Goal: Task Accomplishment & Management: Use online tool/utility

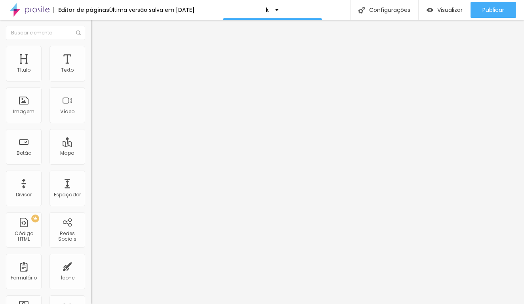
click at [91, 76] on div "Tipografia Voltar ao padrão" at bounding box center [136, 65] width 91 height 22
click at [91, 76] on button "button" at bounding box center [96, 72] width 11 height 8
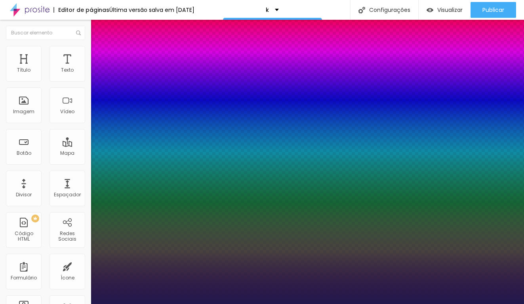
type input "1"
type input "14"
type input "1"
type input "15"
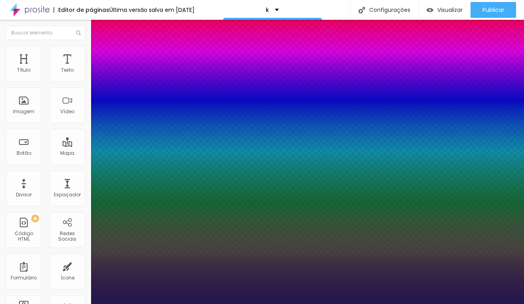
type input "15"
type input "1"
type input "16"
type input "1"
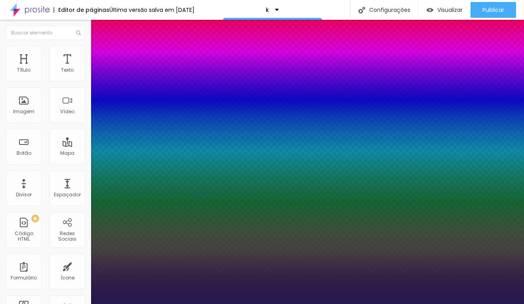
type input "17"
type input "1"
type input "18"
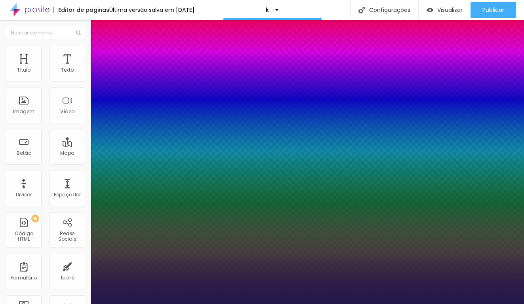
type input "1"
type input "19"
type input "1"
type input "20"
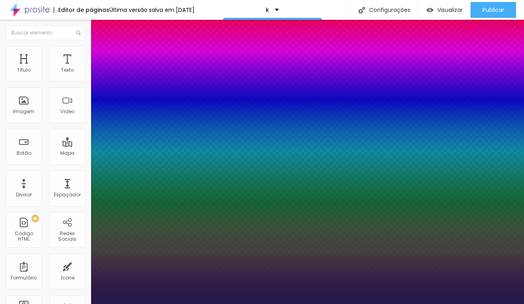
type input "20"
type input "1"
type input "21"
type input "1"
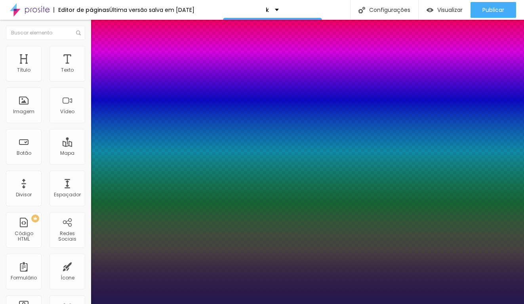
type input "22"
type input "1"
type input "21"
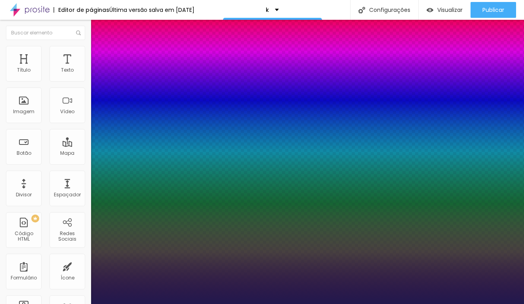
type input "1"
type input "20"
type input "1"
type input "19"
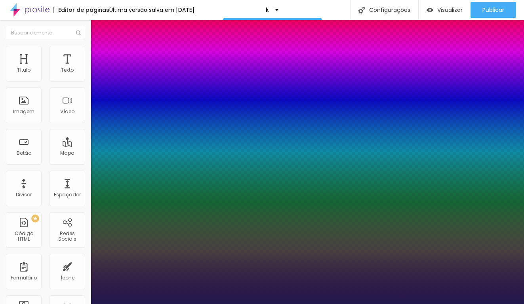
type input "19"
type input "1"
type input "18"
type input "1"
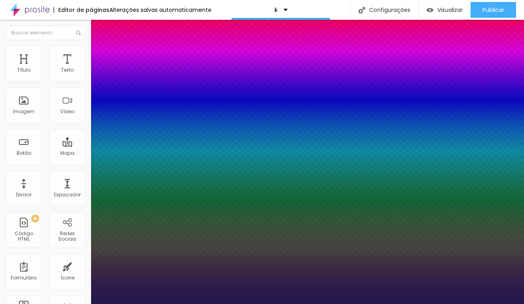
type input "18"
click at [202, 304] on div at bounding box center [262, 304] width 524 height 0
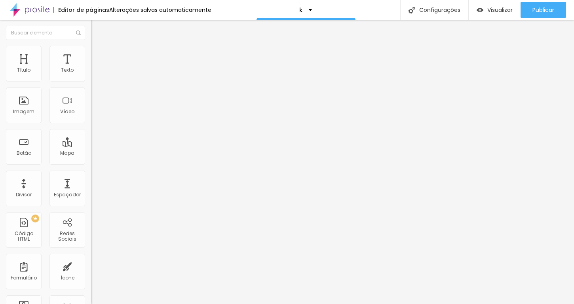
click at [91, 46] on li "Estilo" at bounding box center [136, 50] width 91 height 8
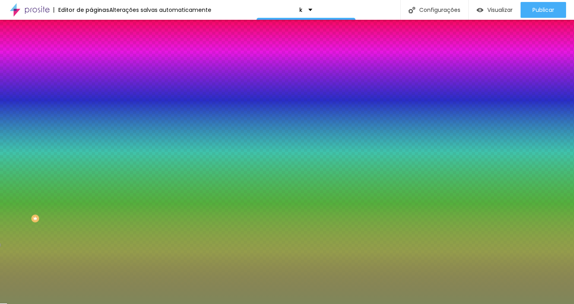
click at [91, 108] on div at bounding box center [136, 108] width 91 height 0
drag, startPoint x: 79, startPoint y: 175, endPoint x: 80, endPoint y: 181, distance: 5.6
click at [80, 181] on div at bounding box center [287, 152] width 574 height 304
click at [91, 77] on div "Efeito da Imagem" at bounding box center [136, 74] width 91 height 5
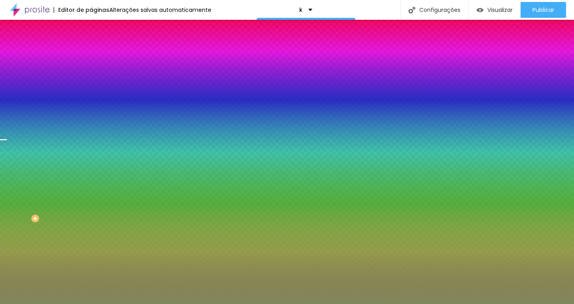
click at [91, 82] on span "Nenhum" at bounding box center [101, 79] width 21 height 7
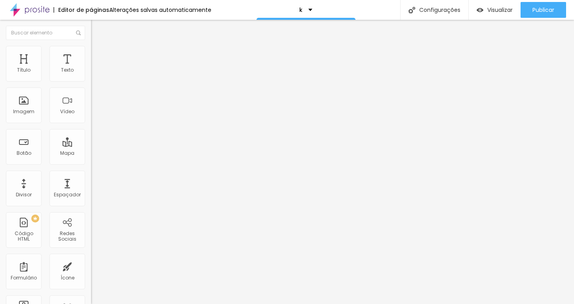
click at [91, 124] on span "16:9 Cinema" at bounding box center [106, 120] width 30 height 7
click at [91, 51] on li "Estilo" at bounding box center [136, 50] width 91 height 8
type input "7"
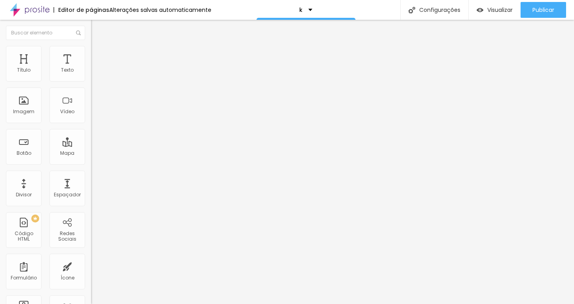
type input "66"
type input "179"
type input "200"
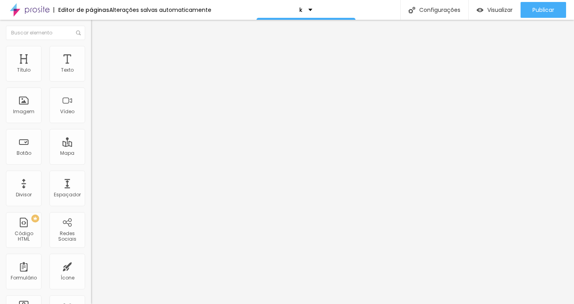
type input "200"
drag, startPoint x: 18, startPoint y: 103, endPoint x: 91, endPoint y: 103, distance: 72.9
click at [91, 103] on div "Título Texto Imagem Vídeo Botão Mapa Divisor Espaçador PREMIUM Código HTML Rede…" at bounding box center [287, 162] width 574 height 284
type input "191"
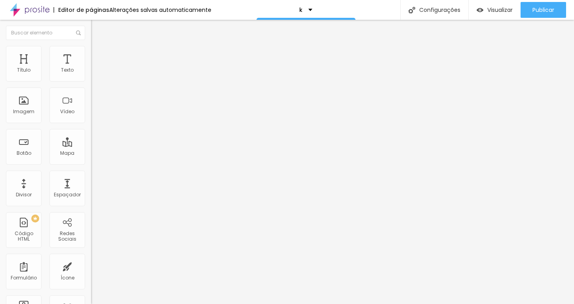
type input "127"
type input "70"
type input "57"
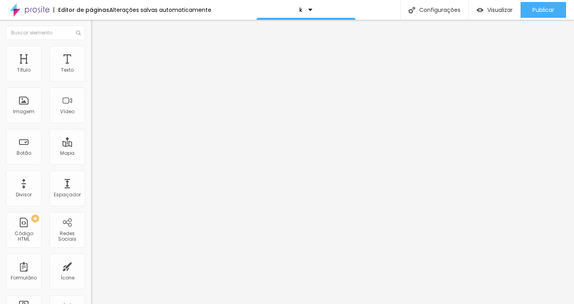
type input "57"
type input "55"
type input "54"
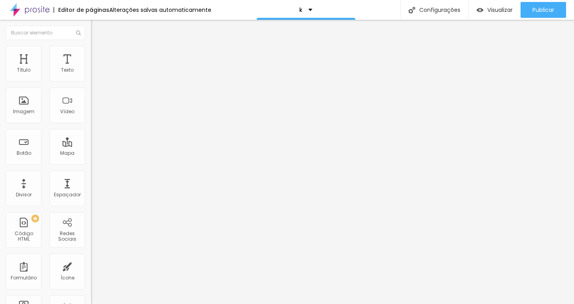
type input "53"
type input "51"
type input "49"
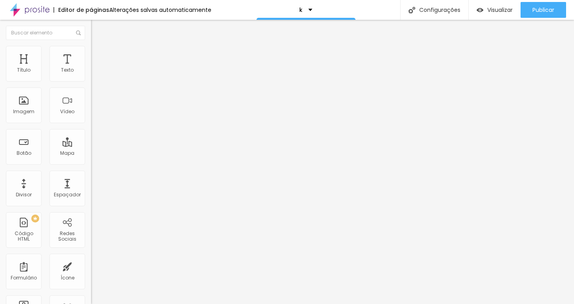
type input "49"
type input "48"
type input "39"
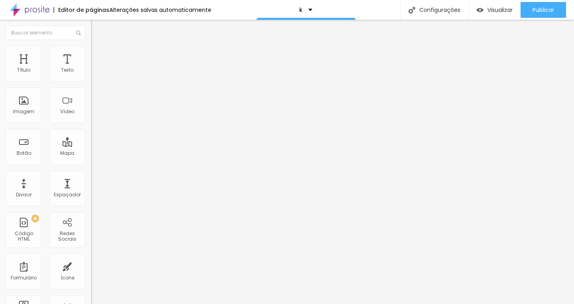
type input "33"
type input "13"
type input "7"
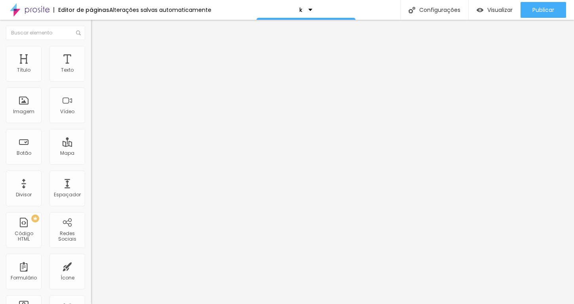
type input "7"
type input "0"
type input "2"
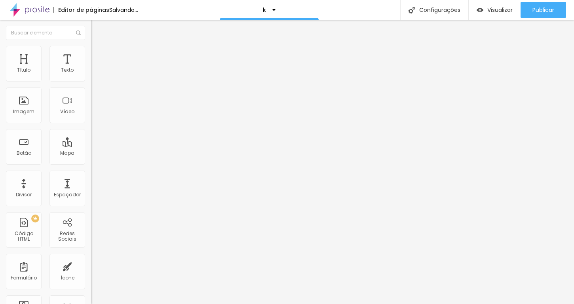
type input "10"
type input "16"
type input "18"
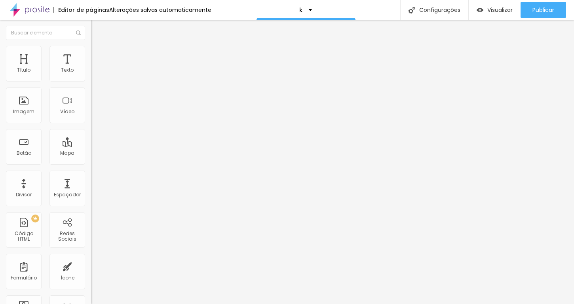
type input "18"
type input "23"
type input "112"
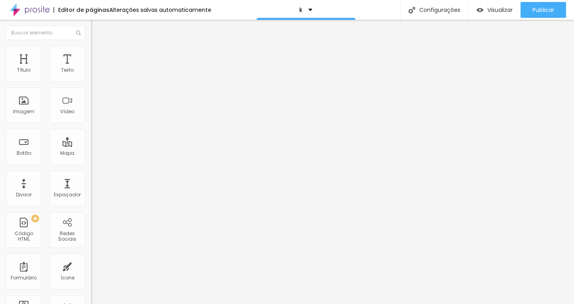
type input "200"
drag, startPoint x: 65, startPoint y: 103, endPoint x: 93, endPoint y: 103, distance: 28.1
click at [93, 103] on div "Título Texto Imagem Vídeo Botão Mapa Divisor Espaçador PREMIUM Código HTML Rede…" at bounding box center [287, 162] width 574 height 284
click at [98, 47] on span "Conteúdo" at bounding box center [110, 43] width 25 height 7
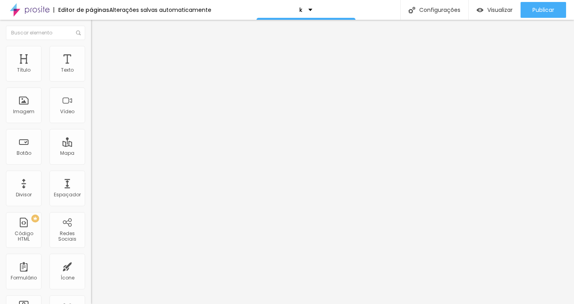
click at [91, 124] on span "16:9 Cinema" at bounding box center [106, 120] width 30 height 7
click at [91, 141] on span "Quadrado" at bounding box center [104, 137] width 26 height 7
click at [91, 52] on ul "Conteúdo Estilo Avançado" at bounding box center [136, 50] width 91 height 24
click at [91, 52] on li "Estilo" at bounding box center [136, 50] width 91 height 8
type input "50"
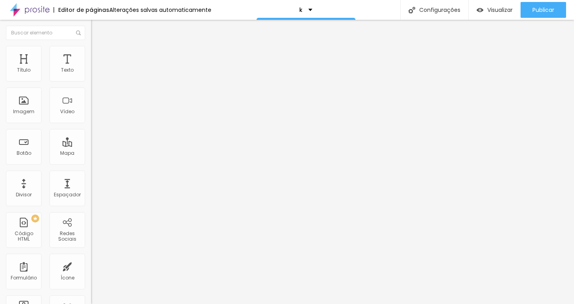
type input "50"
type input "45"
type input "40"
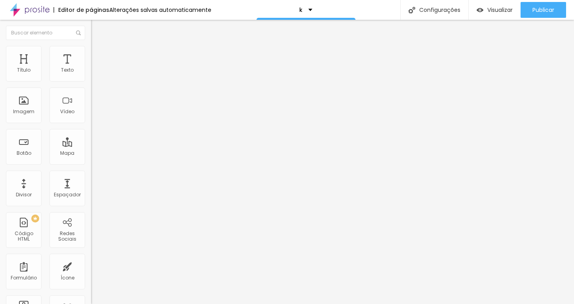
type input "35"
type input "40"
drag, startPoint x: 40, startPoint y: 88, endPoint x: 35, endPoint y: 84, distance: 5.9
type input "40"
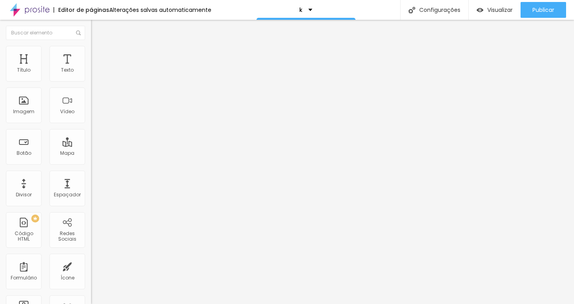
click at [91, 82] on div at bounding box center [136, 78] width 91 height 7
click at [502, 1] on div "Visualizar Pre-visualização Clique para visualizar esta página antes de publica…" at bounding box center [495, 10] width 52 height 20
click at [499, 8] on span "Visualizar" at bounding box center [499, 10] width 25 height 6
click at [91, 57] on ul "Conteúdo Estilo Avançado" at bounding box center [136, 50] width 91 height 24
click at [98, 55] on span "Estilo" at bounding box center [104, 51] width 12 height 7
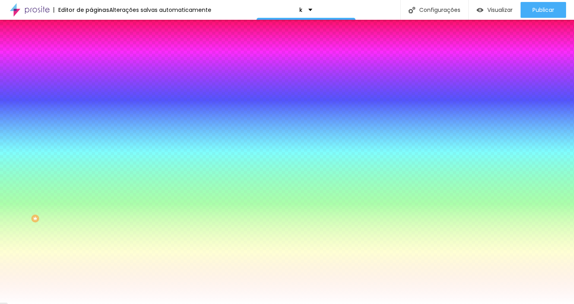
click at [91, 76] on div at bounding box center [136, 76] width 91 height 0
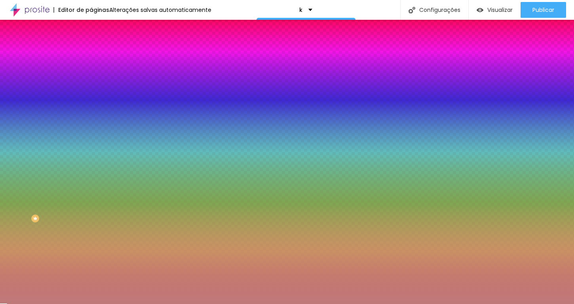
type input "#FFFFFF"
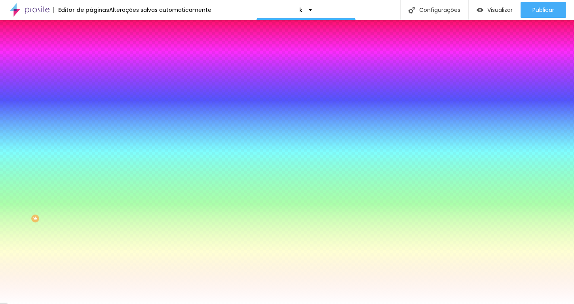
drag, startPoint x: 42, startPoint y: 106, endPoint x: 0, endPoint y: 80, distance: 49.6
click at [91, 80] on div "Cor de fundo Voltar ao padrão #FFFFFF 0 Borda arredondada" at bounding box center [136, 129] width 91 height 134
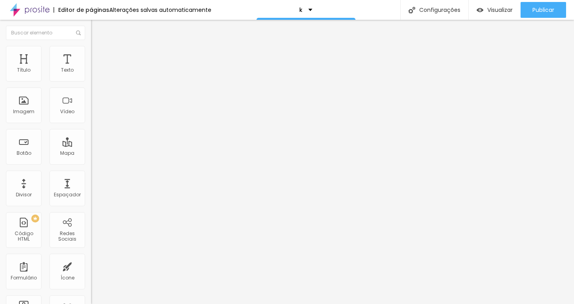
click at [98, 55] on span "Estilo" at bounding box center [104, 51] width 12 height 7
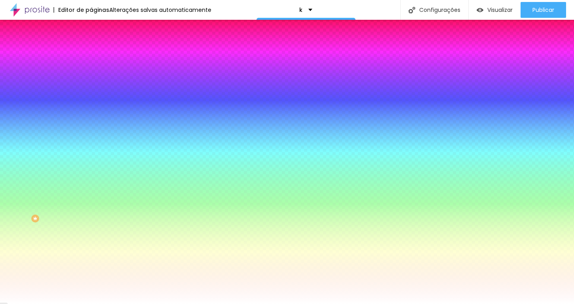
click at [91, 76] on div at bounding box center [136, 76] width 91 height 0
type input "#FFFFFF"
drag, startPoint x: 40, startPoint y: 103, endPoint x: 0, endPoint y: 72, distance: 50.1
click at [91, 72] on div "Cor de fundo Voltar ao padrão #FFFFFF 0 Borda arredondada" at bounding box center [136, 129] width 91 height 134
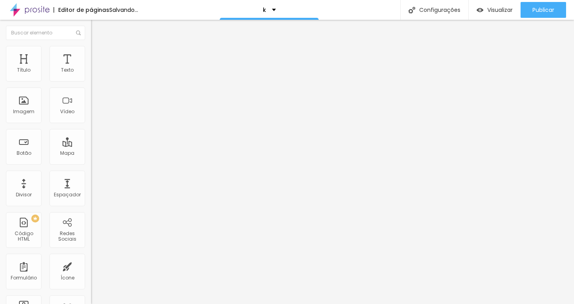
click at [91, 50] on ul "Conteúdo Estilo Avançado" at bounding box center [136, 50] width 91 height 24
click at [91, 54] on img at bounding box center [94, 57] width 7 height 7
click at [98, 53] on span "Estilo" at bounding box center [104, 51] width 12 height 7
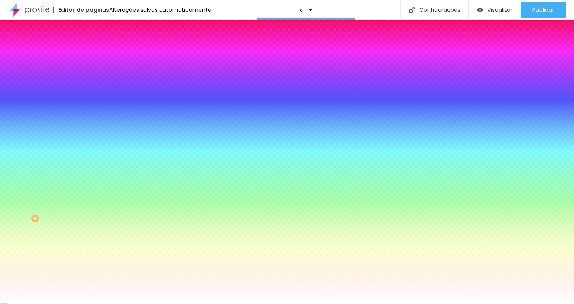
click at [91, 76] on div at bounding box center [136, 76] width 91 height 0
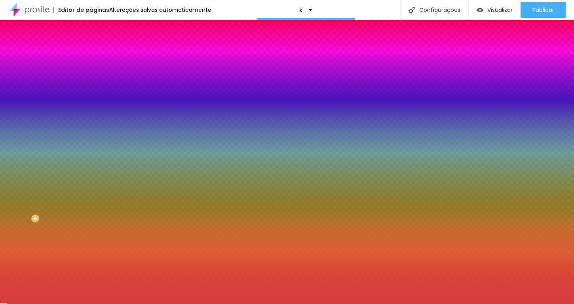
type input "#FFFFFF"
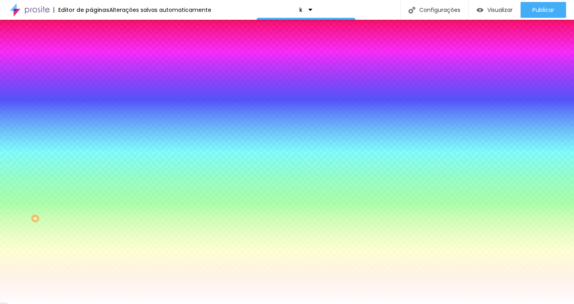
drag, startPoint x: 49, startPoint y: 99, endPoint x: 0, endPoint y: 67, distance: 58.3
click at [91, 67] on div "Cor de fundo Voltar ao padrão #FFFFFF 0 Borda arredondada" at bounding box center [136, 129] width 91 height 134
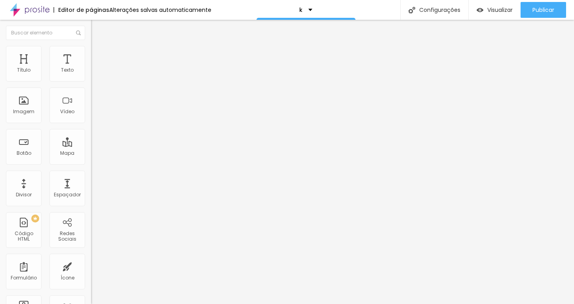
click at [91, 52] on ul "Conteúdo Estilo Avançado" at bounding box center [136, 50] width 91 height 24
click at [91, 52] on li "Estilo" at bounding box center [136, 50] width 91 height 8
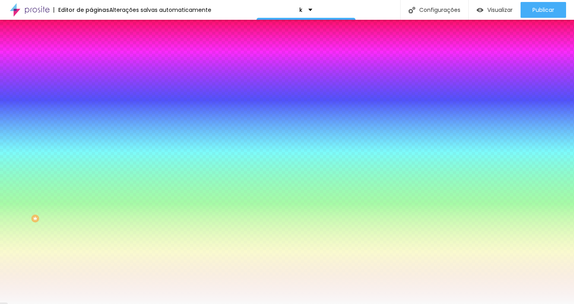
click at [91, 54] on li "Avançado" at bounding box center [136, 58] width 91 height 8
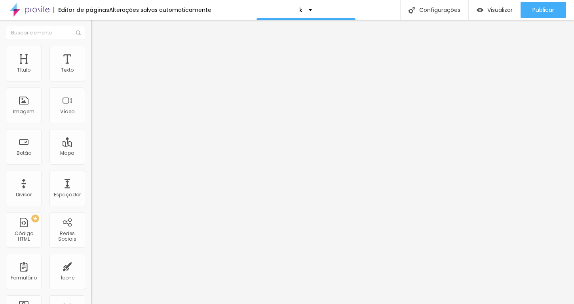
click at [91, 48] on img at bounding box center [94, 49] width 7 height 7
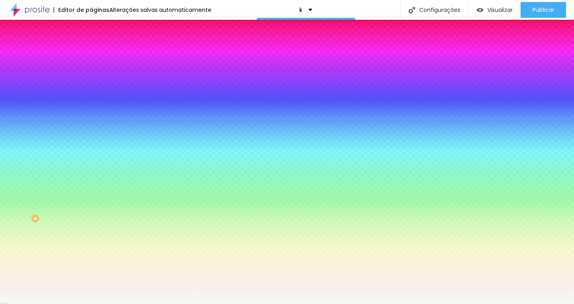
click at [91, 76] on div at bounding box center [136, 76] width 91 height 0
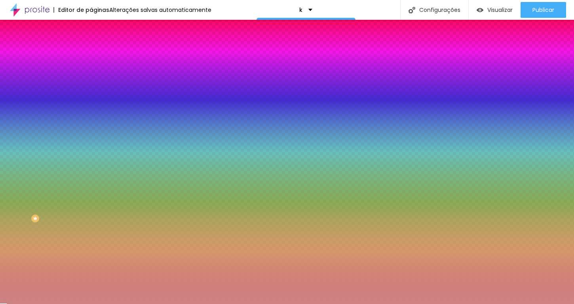
type input "#FFFFFF"
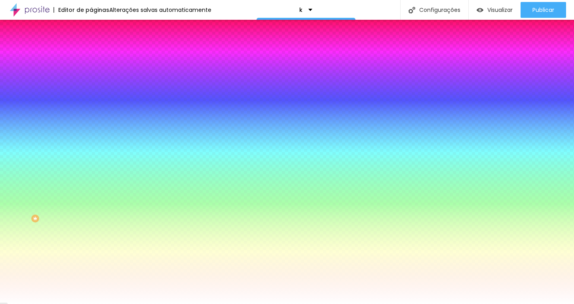
drag, startPoint x: 42, startPoint y: 111, endPoint x: 0, endPoint y: 70, distance: 58.3
click at [91, 70] on div "Cor de fundo Voltar ao padrão #FFFFFF 0 Borda arredondada" at bounding box center [136, 129] width 91 height 134
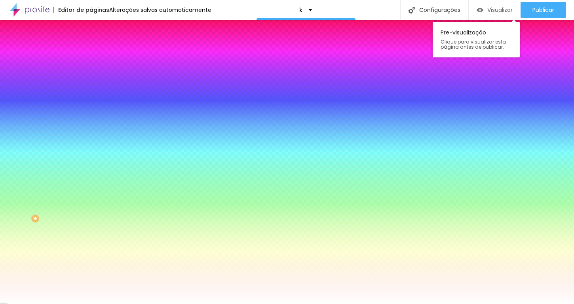
click at [482, 11] on div "Visualizar" at bounding box center [495, 10] width 36 height 7
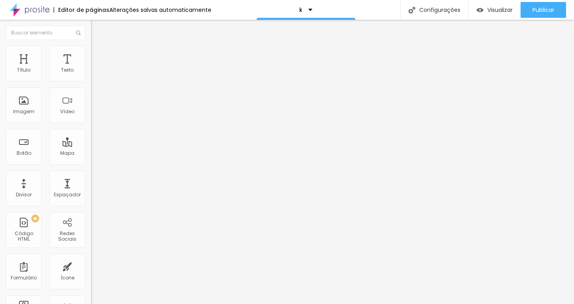
click at [98, 53] on span "Estilo" at bounding box center [104, 51] width 12 height 7
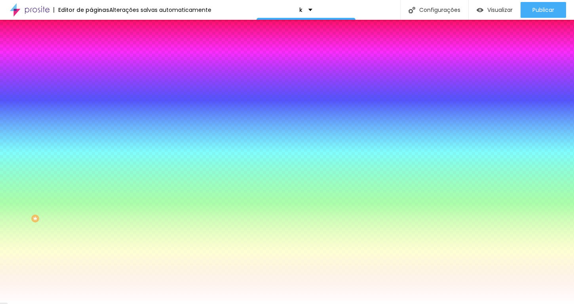
click at [91, 76] on div at bounding box center [136, 76] width 91 height 0
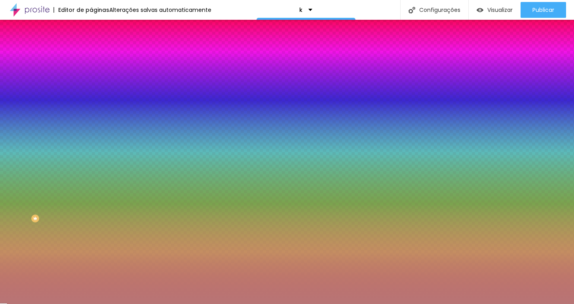
type input "#FFFFFF"
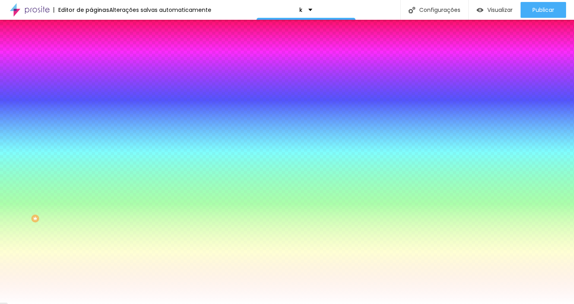
drag, startPoint x: 53, startPoint y: 114, endPoint x: 0, endPoint y: 78, distance: 63.8
click at [91, 78] on div "Cor de fundo Voltar ao padrão #FFFFFF 0 Borda arredondada" at bounding box center [136, 129] width 91 height 134
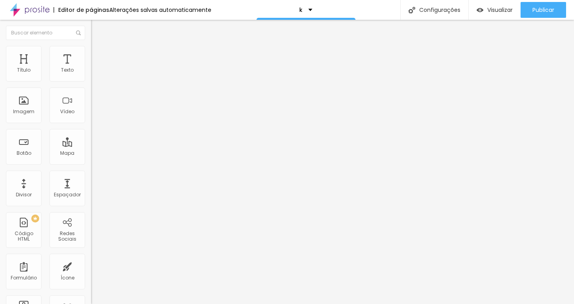
click at [91, 52] on li "Estilo" at bounding box center [136, 50] width 91 height 8
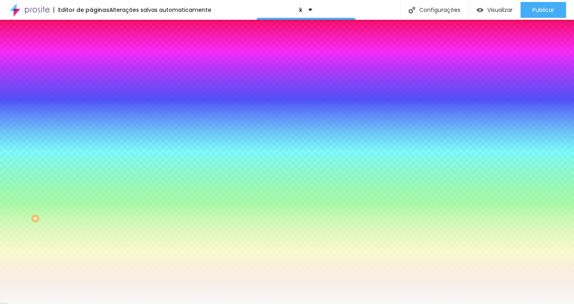
click at [91, 76] on div at bounding box center [136, 76] width 91 height 0
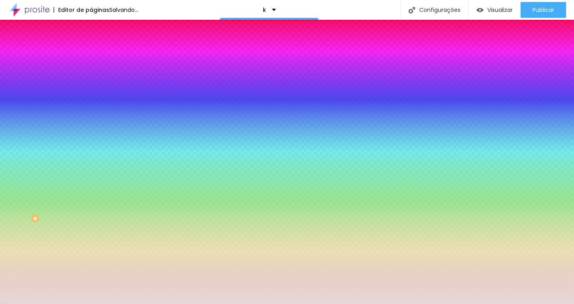
type input "#FFFFFF"
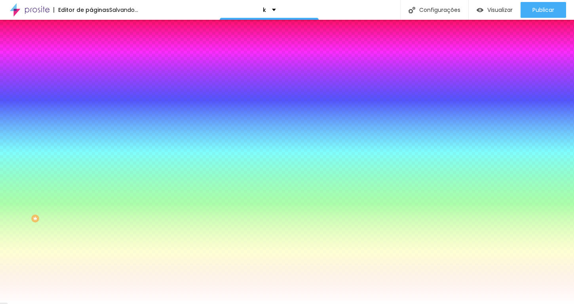
drag, startPoint x: 51, startPoint y: 107, endPoint x: 0, endPoint y: 83, distance: 56.9
click at [91, 83] on div "Cor de fundo Voltar ao padrão #FFFFFF 0 Borda arredondada" at bounding box center [136, 129] width 91 height 134
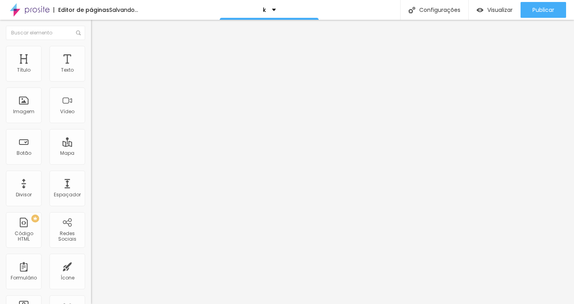
click at [98, 55] on span "Estilo" at bounding box center [104, 51] width 12 height 7
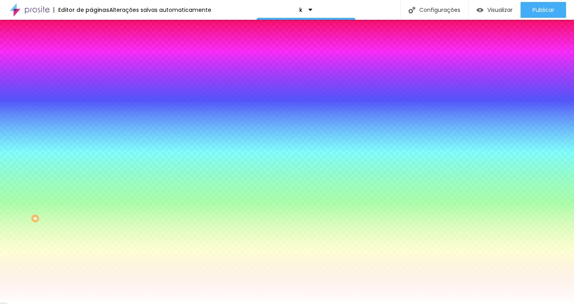
type input "141"
type input "142"
type input "133"
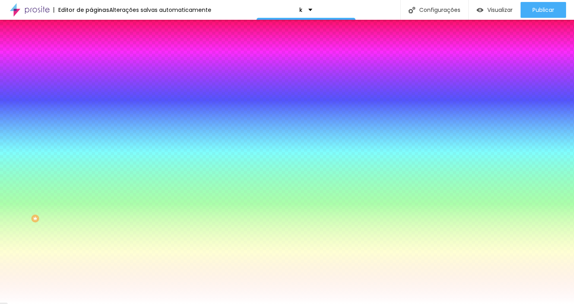
type input "133"
type input "117"
type input "92"
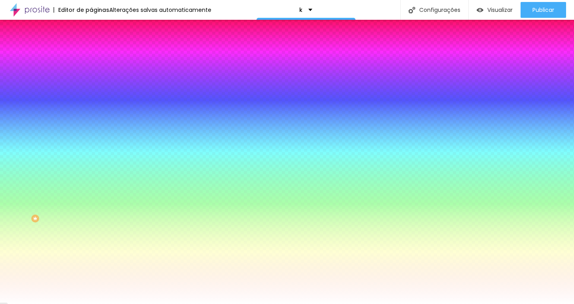
type input "64"
type input "39"
type input "23"
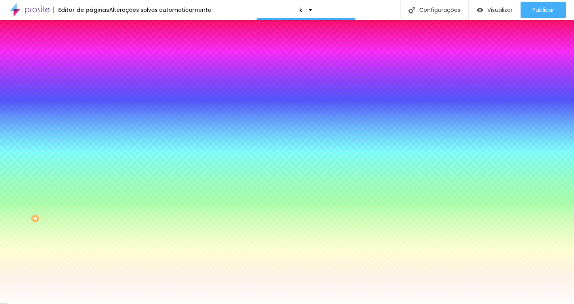
type input "23"
type input "10"
type input "0"
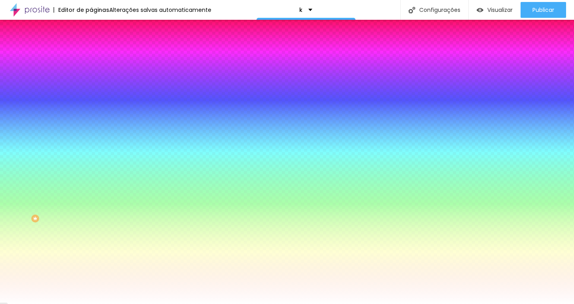
type input "7"
type input "46"
type input "100"
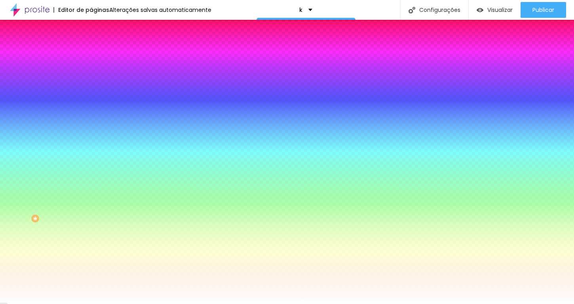
type input "100"
type input "163"
type input "200"
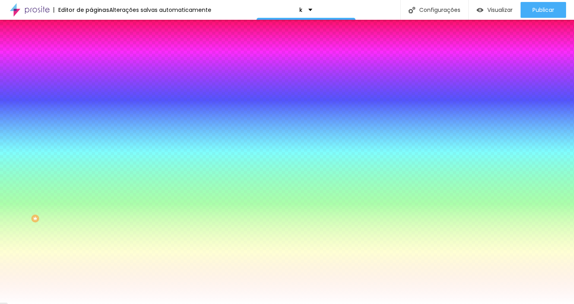
drag, startPoint x: 53, startPoint y: 97, endPoint x: 137, endPoint y: 91, distance: 84.5
click at [137, 91] on div "Título Texto Imagem Vídeo Botão Mapa Divisor Espaçador PREMIUM Código HTML Rede…" at bounding box center [287, 162] width 574 height 284
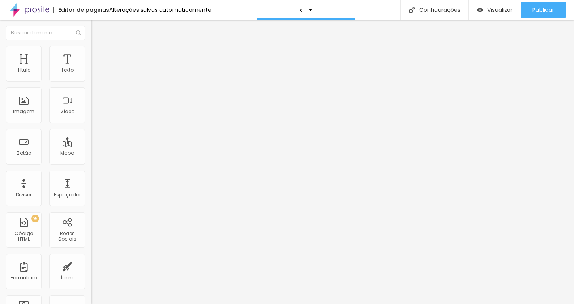
click at [91, 60] on ul "Conteúdo Estilo Avançado" at bounding box center [136, 50] width 91 height 24
click at [91, 54] on li "Estilo" at bounding box center [136, 50] width 91 height 8
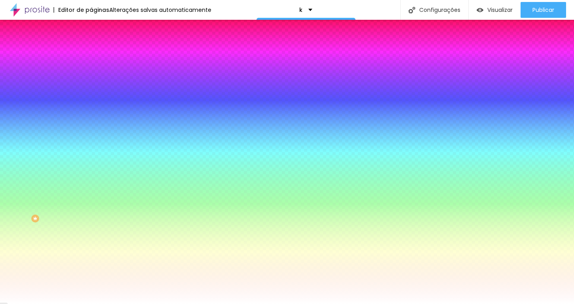
type input "176"
type input "178"
type input "174"
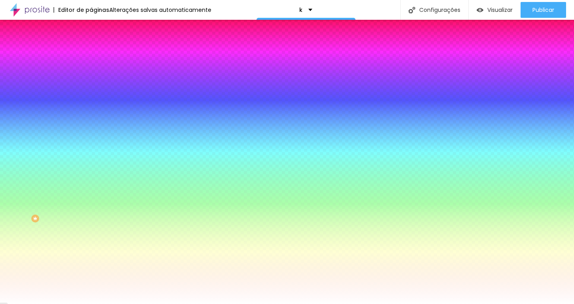
type input "174"
type input "166"
type input "150"
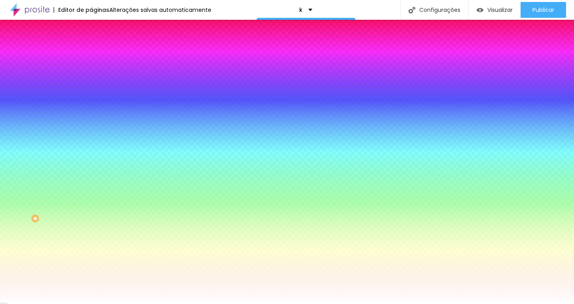
type input "132"
type input "117"
type input "102"
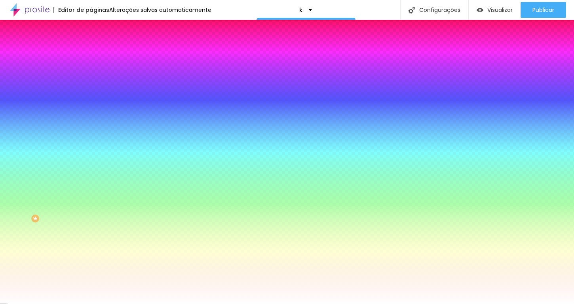
type input "102"
type input "91"
type input "82"
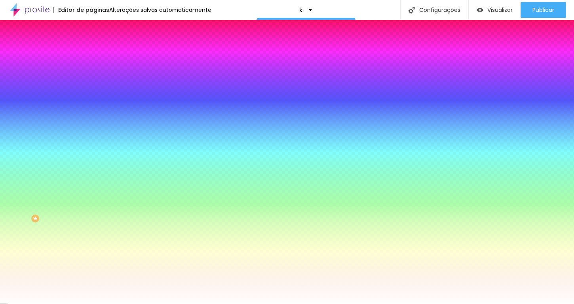
type input "76"
type input "72"
type input "71"
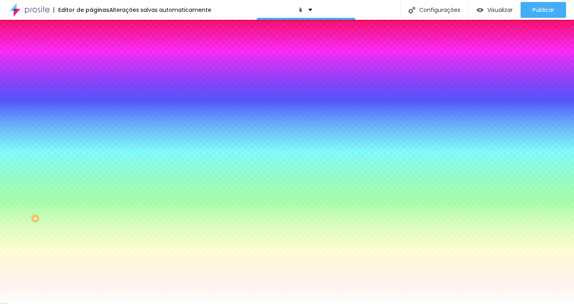
type input "71"
type input "69"
type input "71"
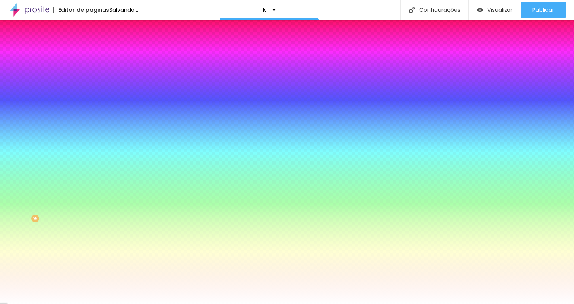
type input "72"
type input "74"
type input "76"
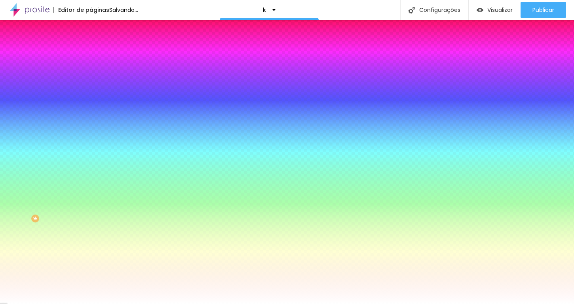
type input "76"
type input "81"
type input "87"
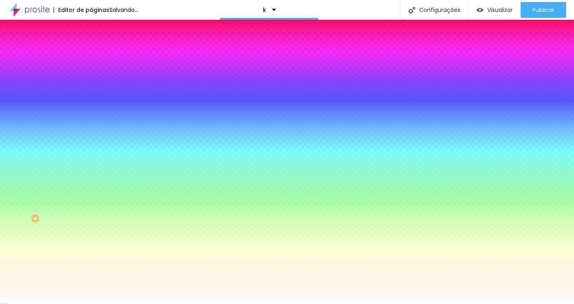
type input "94"
type input "100"
type input "104"
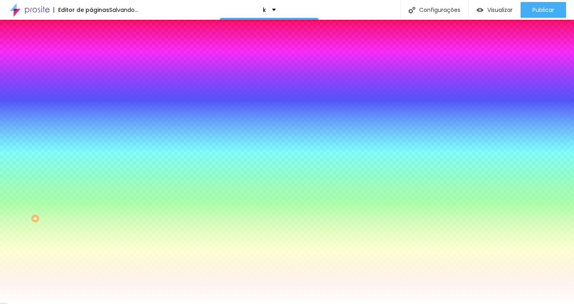
type input "104"
type input "107"
type input "109"
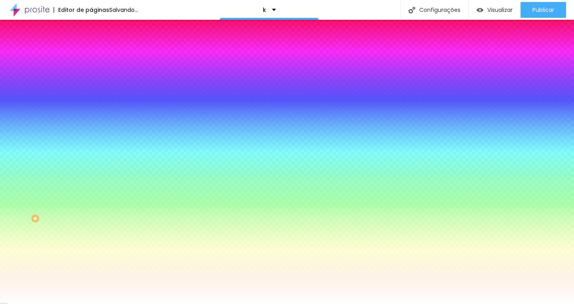
type input "112"
type input "120"
type input "137"
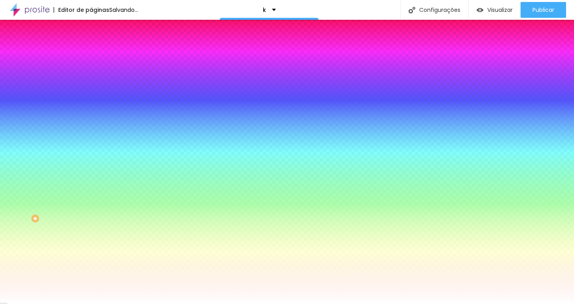
type input "137"
type input "160"
type input "183"
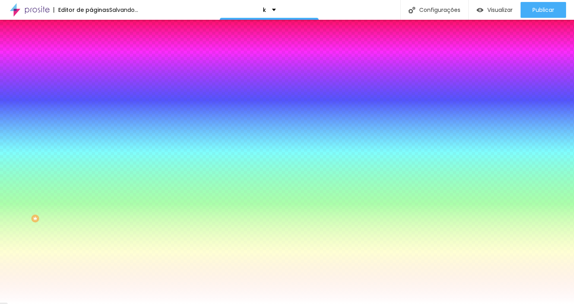
type input "200"
drag, startPoint x: 61, startPoint y: 96, endPoint x: 109, endPoint y: 93, distance: 47.3
click at [109, 93] on div "Título Texto Imagem Vídeo Botão Mapa Divisor Espaçador PREMIUM Código HTML Rede…" at bounding box center [287, 162] width 574 height 284
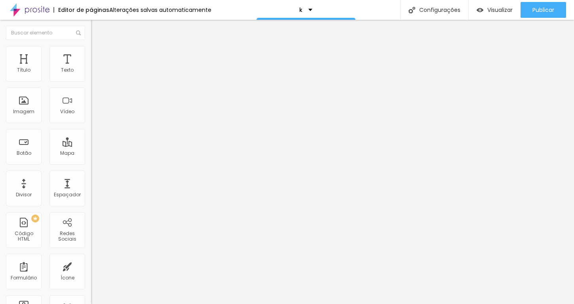
click at [91, 50] on img at bounding box center [94, 49] width 7 height 7
click at [91, 33] on button "Editar Texto" at bounding box center [136, 29] width 91 height 18
click at [91, 53] on ul "Estilo Avançado" at bounding box center [136, 46] width 91 height 16
click at [98, 53] on span "Avançado" at bounding box center [111, 51] width 26 height 7
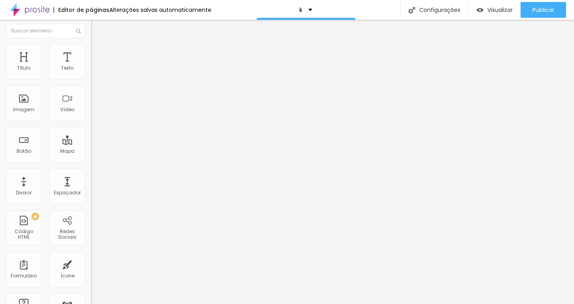
click at [97, 28] on img "button" at bounding box center [100, 27] width 6 height 6
click at [95, 73] on icon "button" at bounding box center [96, 71] width 3 height 3
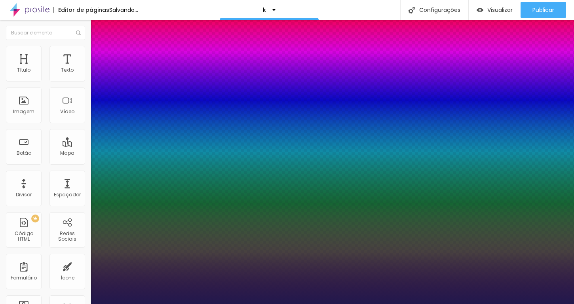
click at [150, 304] on div at bounding box center [287, 304] width 574 height 0
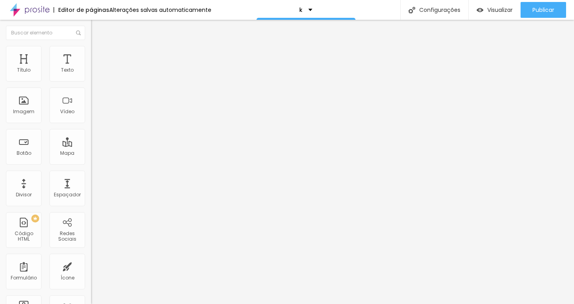
click at [94, 74] on icon "button" at bounding box center [96, 71] width 5 height 5
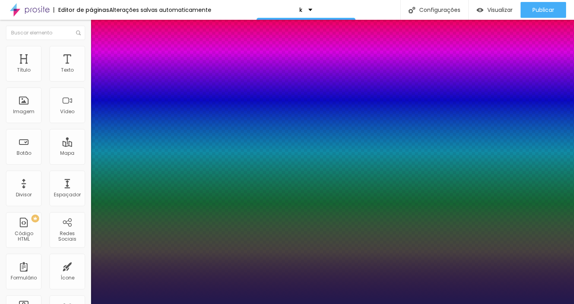
click at [240, 304] on div at bounding box center [287, 304] width 574 height 0
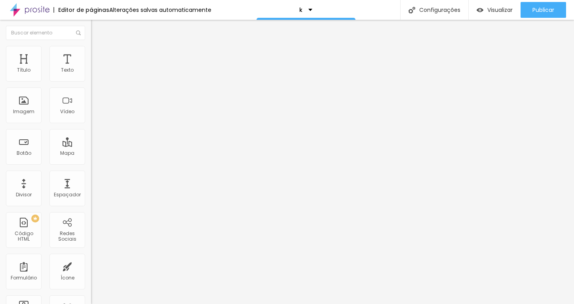
click at [91, 48] on img at bounding box center [94, 49] width 7 height 7
click at [91, 45] on img at bounding box center [94, 41] width 7 height 7
click at [91, 76] on button "button" at bounding box center [96, 72] width 11 height 8
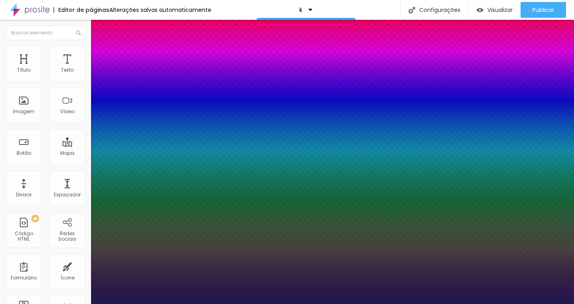
click at [360, 304] on div at bounding box center [287, 304] width 574 height 0
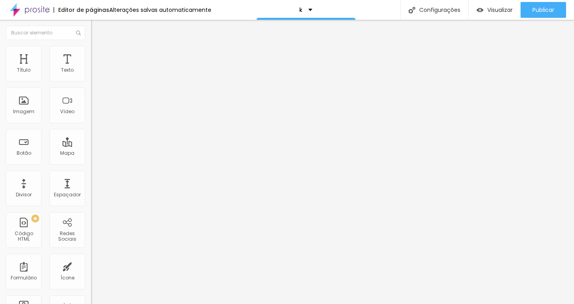
click at [91, 74] on span "Titulo 2" at bounding box center [104, 70] width 26 height 7
click at [91, 88] on span "Titulo 4" at bounding box center [101, 84] width 21 height 7
click at [91, 74] on span "Titulo 2" at bounding box center [104, 70] width 26 height 7
click at [499, 13] on span "Visualizar" at bounding box center [499, 10] width 25 height 6
click at [91, 68] on span "Trocar imagem" at bounding box center [112, 64] width 43 height 7
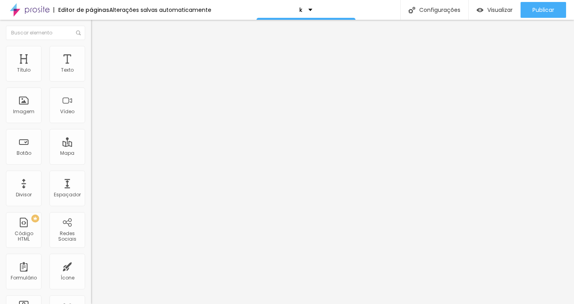
click at [91, 46] on li "Avançado" at bounding box center [136, 50] width 91 height 8
click at [97, 29] on div "Editar Título" at bounding box center [119, 29] width 45 height 6
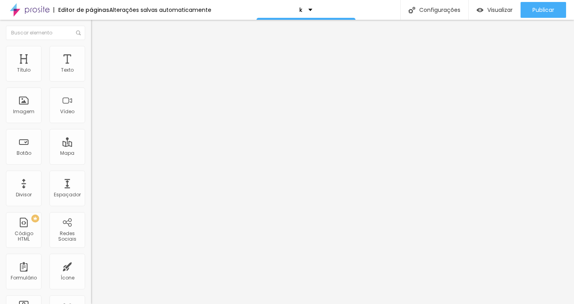
click at [97, 30] on img "button" at bounding box center [100, 29] width 6 height 6
click at [91, 59] on div "Tipografia" at bounding box center [136, 56] width 91 height 5
click at [94, 74] on icon "button" at bounding box center [96, 71] width 5 height 5
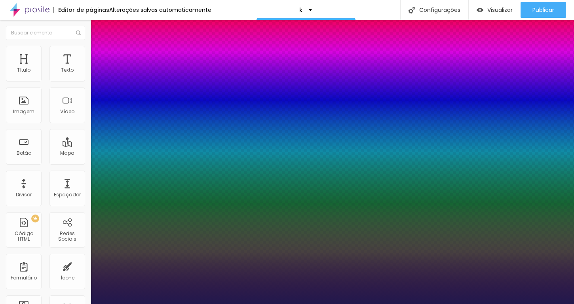
click at [200, 304] on div at bounding box center [287, 304] width 574 height 0
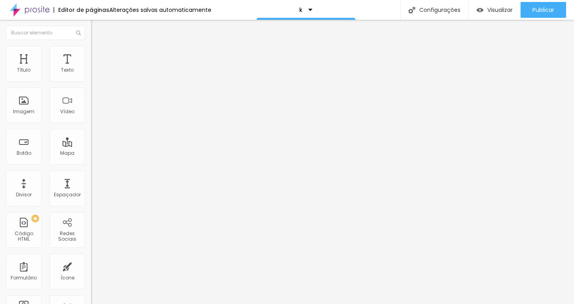
click at [91, 76] on button "button" at bounding box center [96, 72] width 11 height 8
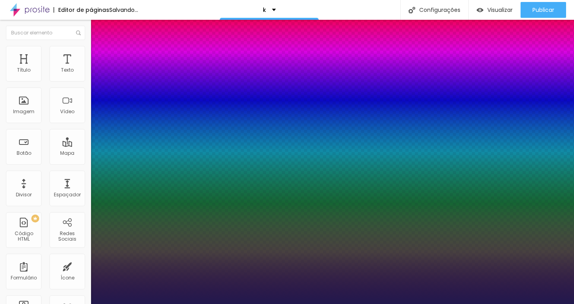
click at [323, 304] on div at bounding box center [287, 304] width 574 height 0
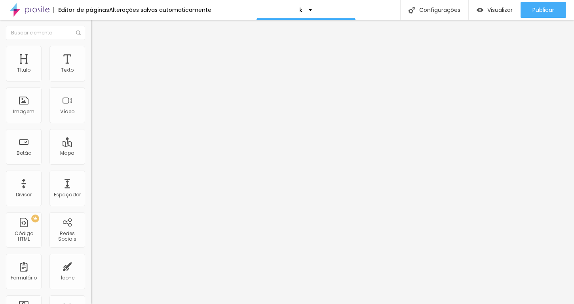
click at [91, 51] on img at bounding box center [94, 49] width 7 height 7
click at [97, 31] on img "button" at bounding box center [100, 29] width 6 height 6
click at [489, 7] on span "Visualizar" at bounding box center [499, 10] width 25 height 6
click at [23, 240] on div "Código HTML" at bounding box center [23, 236] width 31 height 11
click at [20, 230] on div "PREMIUM Código HTML" at bounding box center [24, 230] width 36 height 36
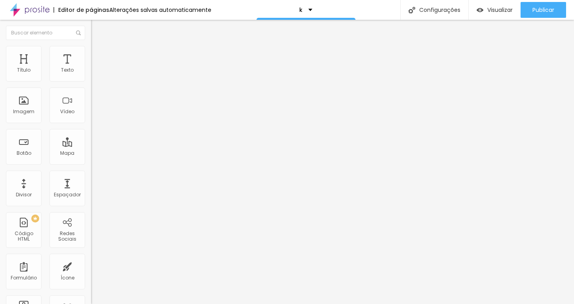
click at [91, 97] on div at bounding box center [136, 99] width 91 height 61
click at [91, 46] on li "Estilo" at bounding box center [136, 50] width 91 height 8
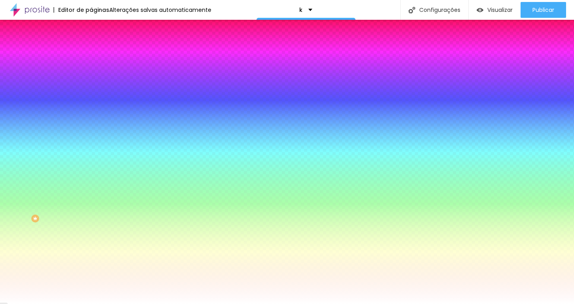
click at [91, 46] on li "Conteúdo" at bounding box center [136, 42] width 91 height 8
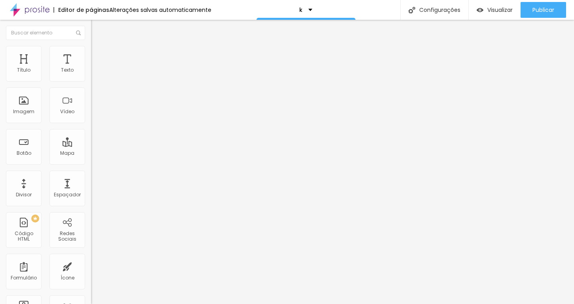
click at [91, 48] on img at bounding box center [94, 49] width 7 height 7
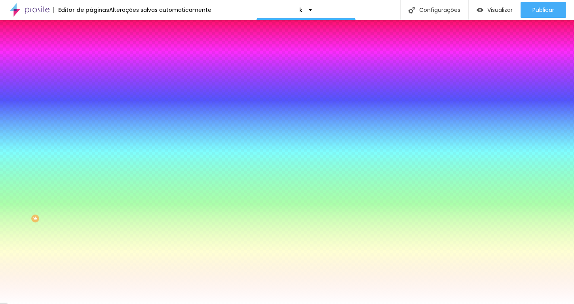
click at [91, 54] on li "Avançado" at bounding box center [136, 58] width 91 height 8
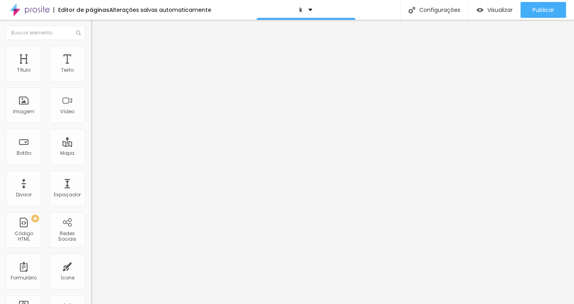
click at [97, 30] on img "button" at bounding box center [100, 29] width 6 height 6
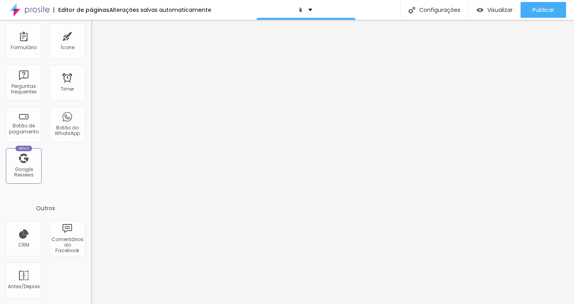
scroll to position [232, 0]
click at [31, 234] on div "CRM" at bounding box center [24, 239] width 36 height 36
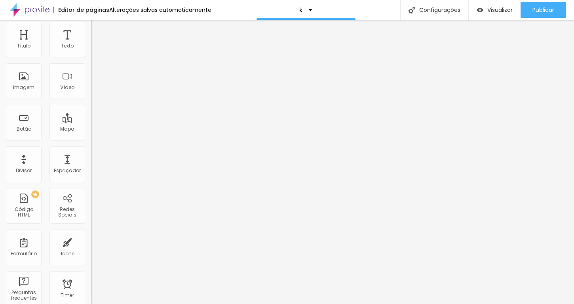
scroll to position [0, 0]
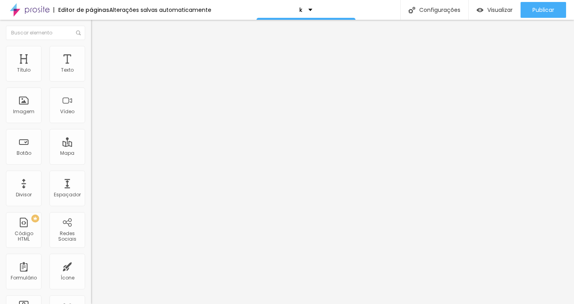
click at [91, 57] on li "Estilo" at bounding box center [136, 56] width 91 height 8
click at [94, 131] on img at bounding box center [96, 133] width 5 height 5
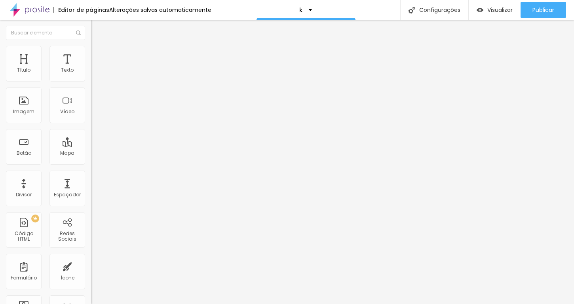
drag, startPoint x: 29, startPoint y: 125, endPoint x: 38, endPoint y: 127, distance: 9.2
click at [91, 236] on input "range" at bounding box center [116, 239] width 51 height 6
click at [91, 260] on span "Verde claro" at bounding box center [105, 263] width 28 height 7
click at [91, 273] on div "Verde escuro" at bounding box center [136, 275] width 91 height 5
click at [91, 282] on span "Arredondada" at bounding box center [107, 285] width 33 height 7
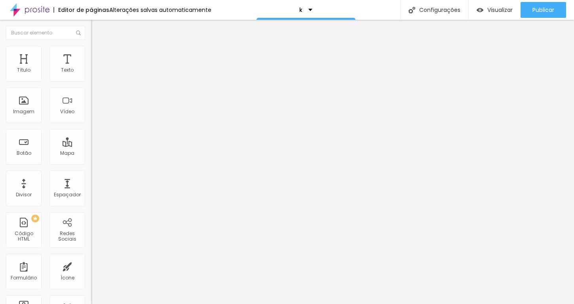
click at [91, 291] on span "Curvada" at bounding box center [102, 294] width 22 height 7
click at [91, 299] on span "Arredondada" at bounding box center [107, 302] width 33 height 7
click at [91, 51] on img at bounding box center [94, 47] width 7 height 7
click at [98, 61] on span "Estilo" at bounding box center [104, 57] width 12 height 7
click at [91, 260] on span "Verde escuro" at bounding box center [107, 263] width 32 height 7
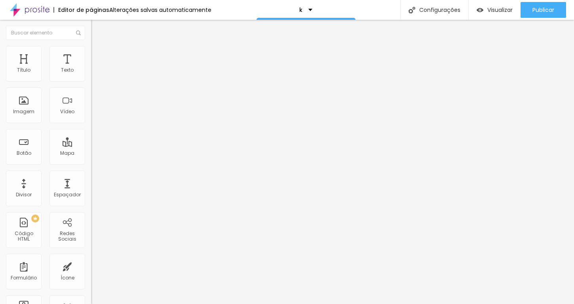
click at [91, 260] on span "Verde escuro" at bounding box center [107, 263] width 32 height 7
click at [91, 266] on div "Verde claro" at bounding box center [136, 268] width 91 height 5
click at [98, 62] on span "Avançado" at bounding box center [111, 65] width 26 height 7
click at [91, 76] on button "button" at bounding box center [96, 72] width 11 height 8
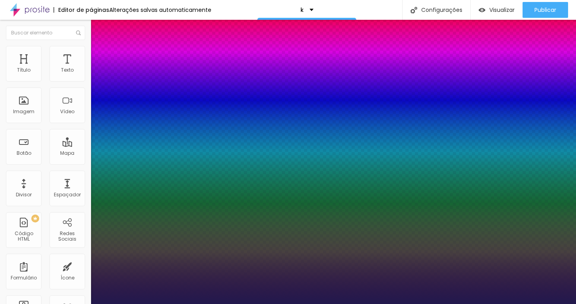
type input "1"
select select "Poppins"
type input "1"
select select "PoppinsThin"
type input "1"
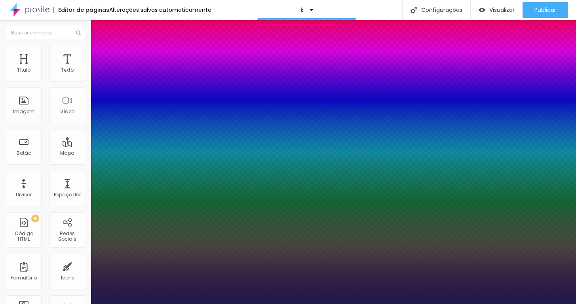
select select "Prompt-Italic"
type input "1"
select select "Prompt-Thin"
type input "1"
select select "PoppinsThin"
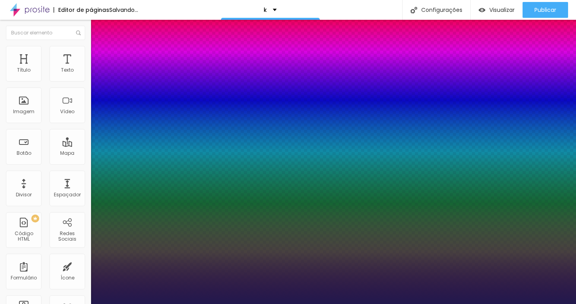
type input "1"
select select "Poppins"
type input "1"
select select "Prompt-Italic"
type input "1"
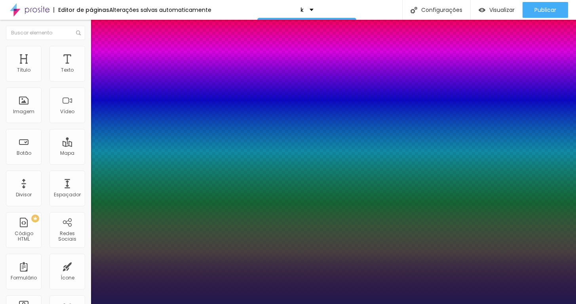
select select "Poppins"
type input "1"
select select "PoppinsThin"
type input "1"
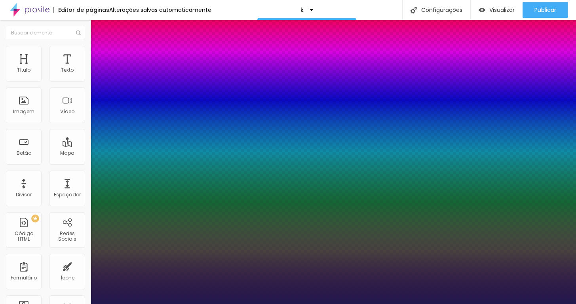
click at [309, 304] on div at bounding box center [288, 304] width 576 height 0
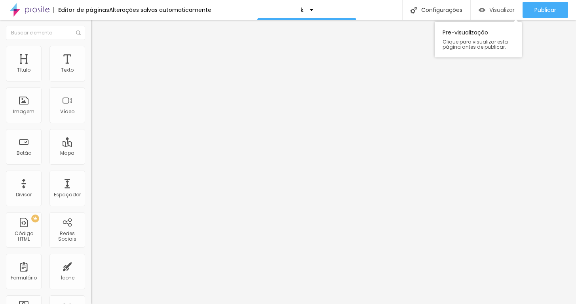
click at [516, 5] on button "Visualizar" at bounding box center [497, 10] width 52 height 16
click at [91, 76] on button "button" at bounding box center [96, 72] width 11 height 8
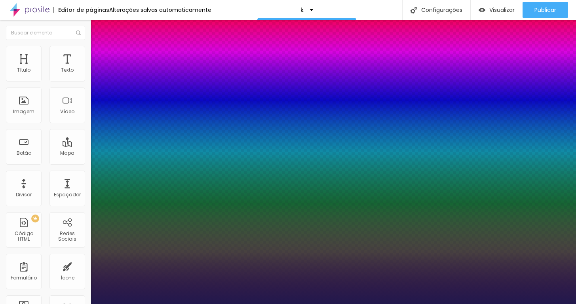
type input "1"
select select "Poppins"
type input "1"
click at [263, 304] on div at bounding box center [288, 304] width 576 height 0
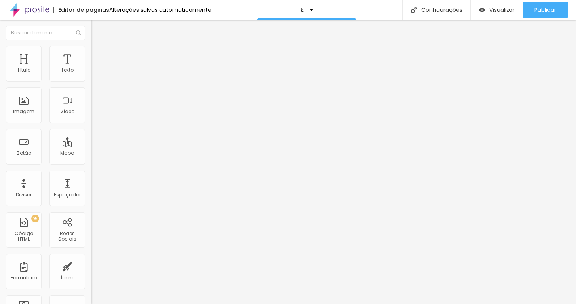
click at [91, 76] on button "button" at bounding box center [96, 72] width 11 height 8
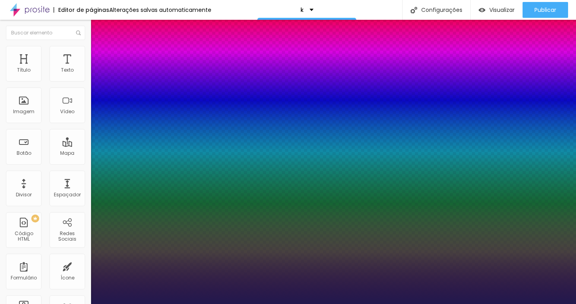
type input "1"
select select "PoppinsThin"
type input "1"
click at [246, 304] on div at bounding box center [288, 304] width 576 height 0
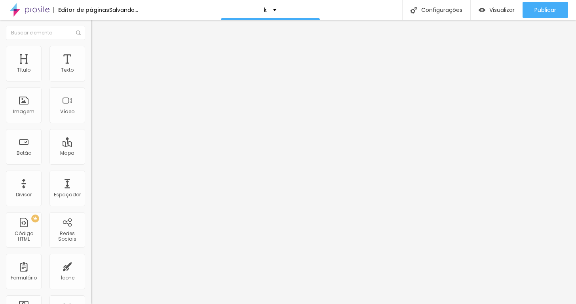
click at [94, 74] on icon "button" at bounding box center [96, 71] width 5 height 5
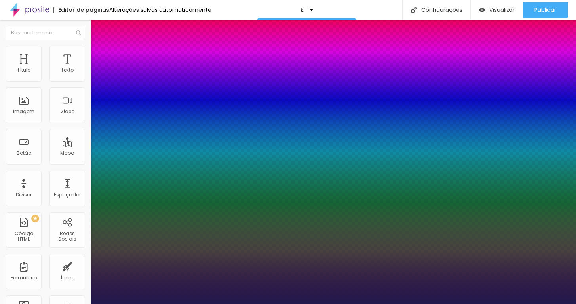
type input "1"
select select "PlayfairDisplay"
type input "1"
select select "PlayfairDisplayBlack"
type input "1"
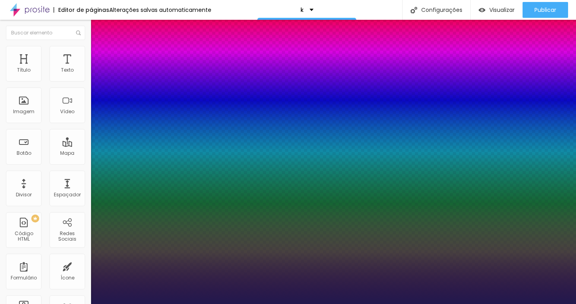
select select "Poppins"
type input "1"
click at [219, 304] on div at bounding box center [288, 304] width 576 height 0
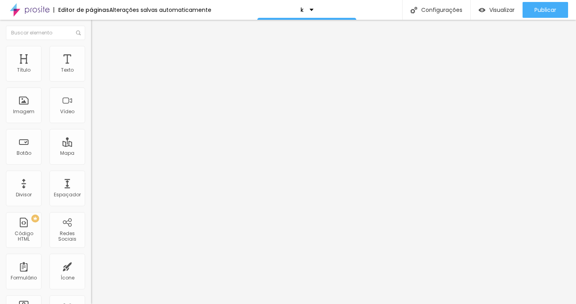
click at [91, 76] on button "button" at bounding box center [96, 72] width 11 height 8
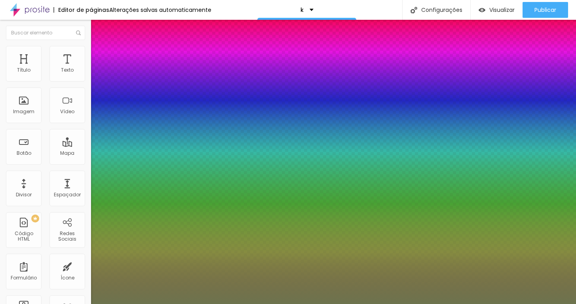
type input "1"
select select "PlayfairDisplay"
type input "1"
click at [232, 304] on div at bounding box center [288, 304] width 576 height 0
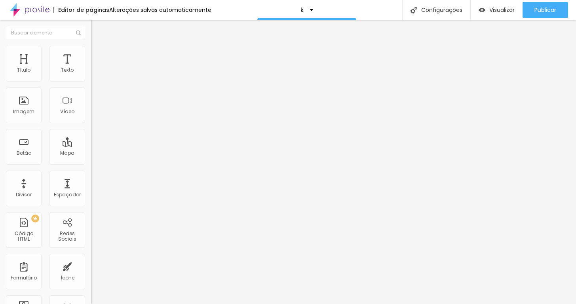
click at [91, 51] on li "Avançado" at bounding box center [136, 50] width 91 height 8
click at [91, 46] on li "Estilo" at bounding box center [136, 42] width 91 height 8
click at [91, 25] on button "Editar Título" at bounding box center [136, 29] width 91 height 18
click at [91, 75] on button "button" at bounding box center [96, 72] width 11 height 8
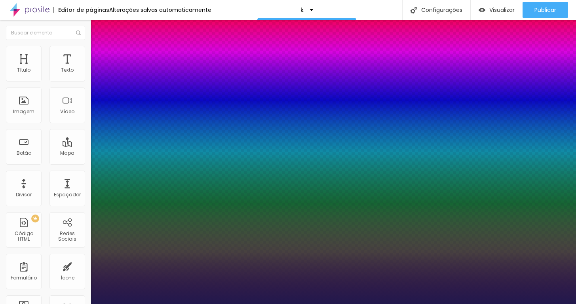
type input "1"
select select "PlayfairDisplay"
type input "1"
click at [212, 304] on div at bounding box center [288, 304] width 576 height 0
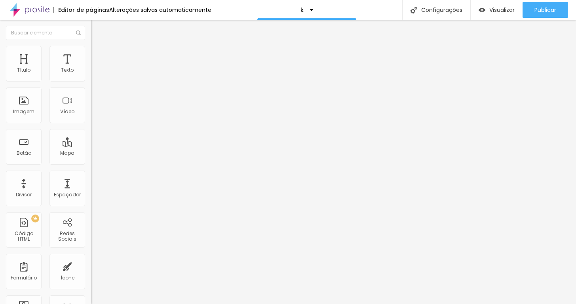
click at [91, 76] on button "button" at bounding box center [96, 72] width 11 height 8
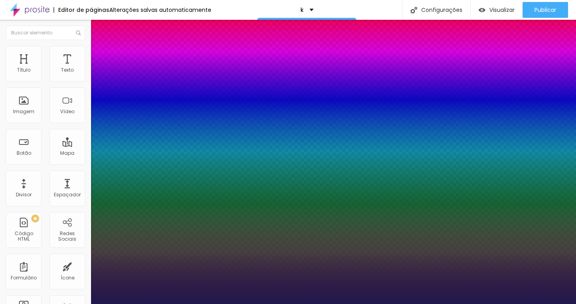
type input "1"
type input "12"
type input "1"
type input "13"
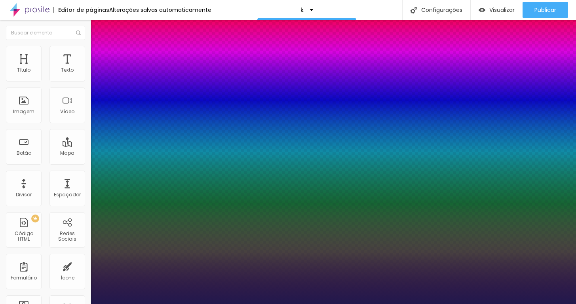
type input "13"
type input "1"
type input "14"
type input "1"
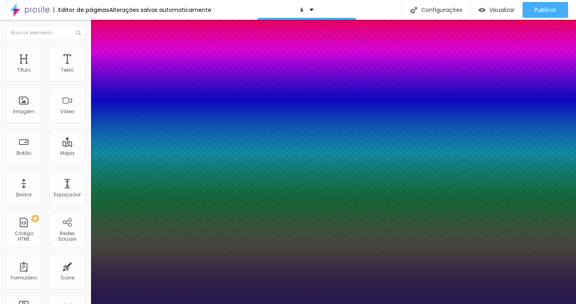
type input "16"
type input "1"
type input "18"
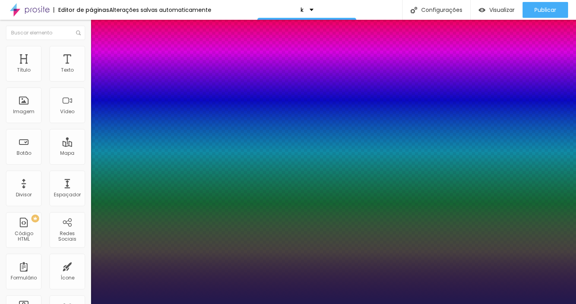
type input "1"
type input "20"
type input "1"
type input "24"
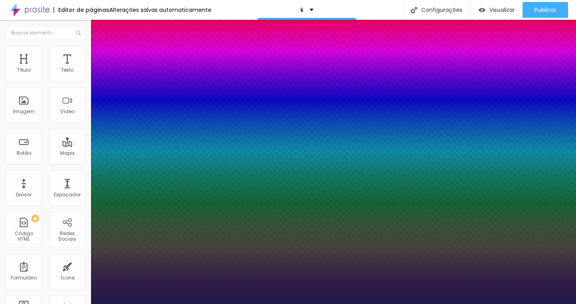
type input "24"
type input "1"
type input "27"
type input "1"
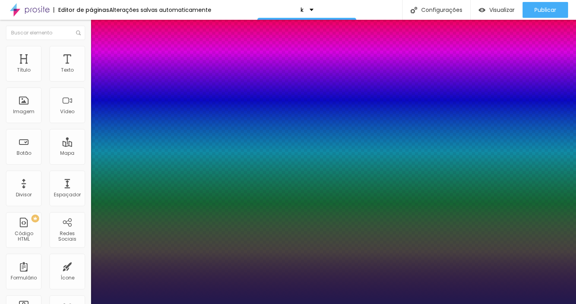
type input "28"
type input "1"
type input "37"
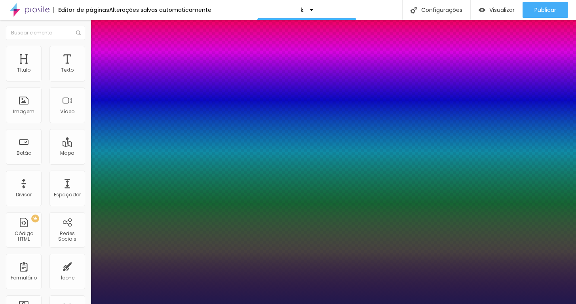
type input "1"
type input "38"
type input "1"
type input "39"
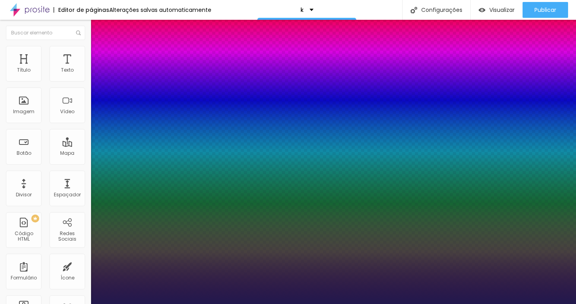
type input "39"
type input "1"
drag, startPoint x: 105, startPoint y: 131, endPoint x: 121, endPoint y: 131, distance: 16.3
type input "39"
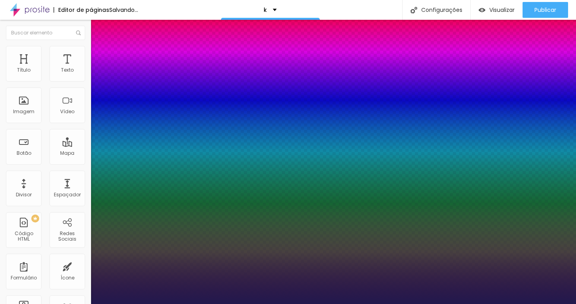
type input "1"
type input "0.1"
type input "1"
type input "0.6"
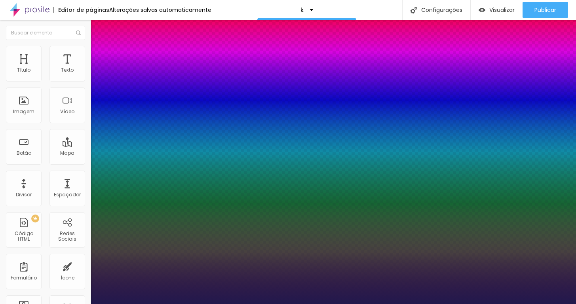
type input "0.6"
type input "1"
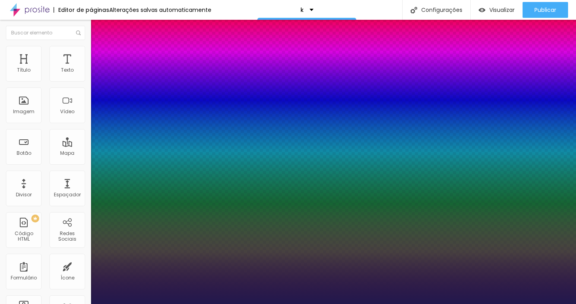
type input "1.3"
type input "1"
type input "1.5"
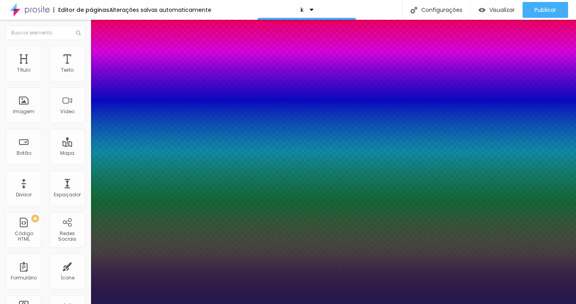
type input "1"
type input "1.6"
type input "1"
type input "1.5"
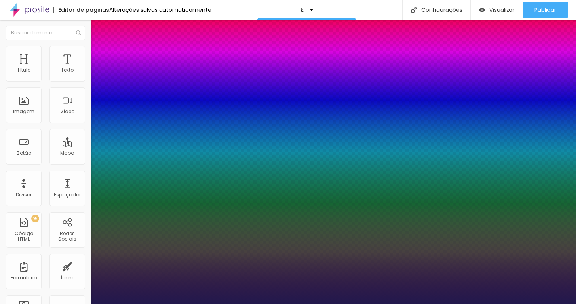
type input "1.5"
type input "1"
type input "1.3"
type input "1"
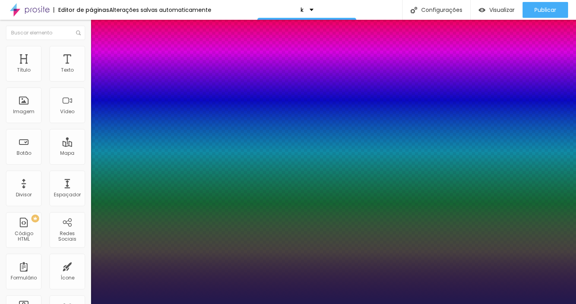
type input "1.1"
type input "1"
type input "0.8"
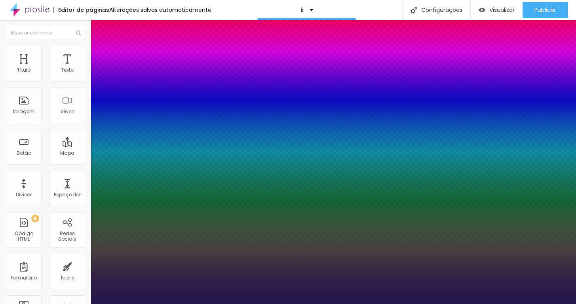
type input "1"
type input "0.3"
type input "1"
type input "0"
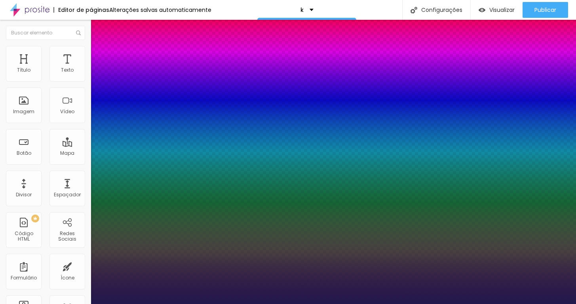
type input "0"
drag, startPoint x: 99, startPoint y: 152, endPoint x: 74, endPoint y: 159, distance: 26.2
type input "0"
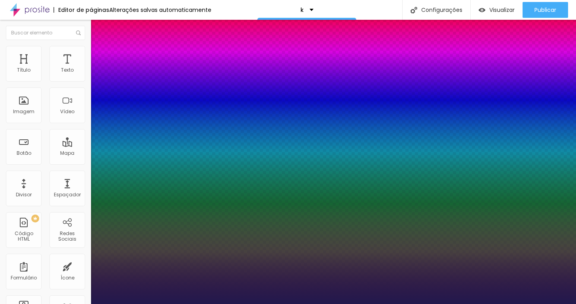
type input "2"
type input "16"
type input "18"
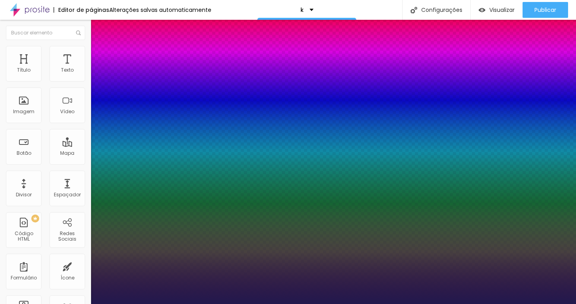
type input "18"
type input "19"
type input "20"
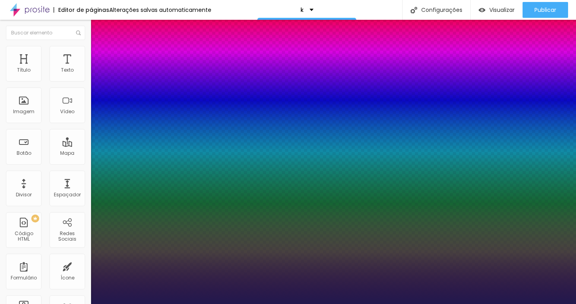
type input "21"
type input "32"
type input "39"
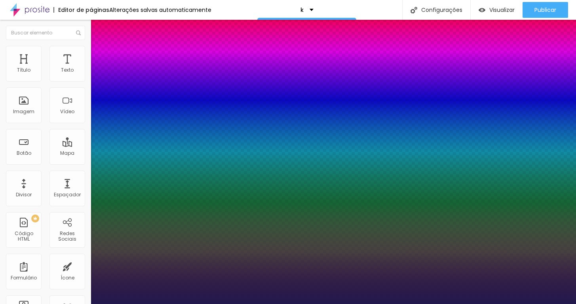
type input "39"
type input "38"
type input "29"
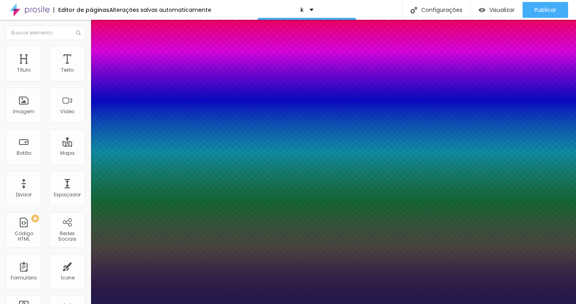
type input "0"
drag, startPoint x: 99, startPoint y: 171, endPoint x: 70, endPoint y: 175, distance: 29.2
type input "0"
click at [70, 175] on body "Editor de páginas Alterações salvas automaticamente k Configurações Configuraçõ…" at bounding box center [288, 152] width 576 height 304
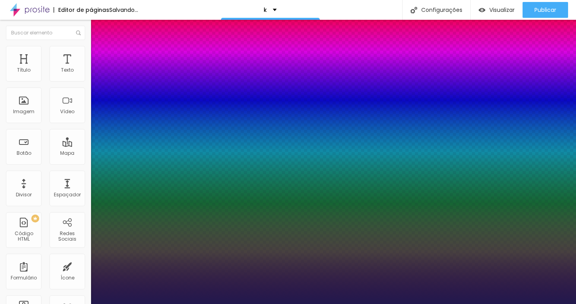
type input "1.1"
type input "1"
type input "0.9"
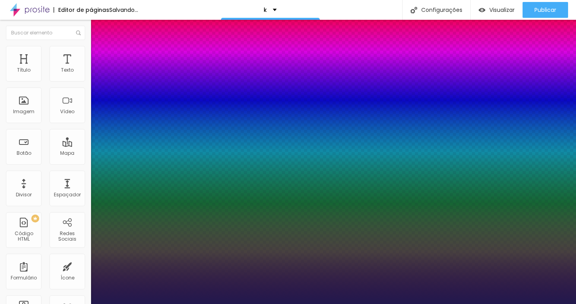
type input "0.9"
type input "0.8"
type input "0.7"
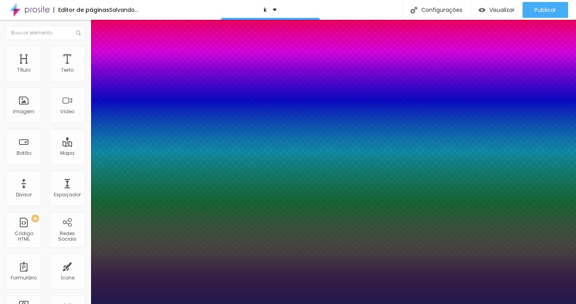
type input "0.6"
type input "0.5"
drag, startPoint x: 125, startPoint y: 188, endPoint x: 90, endPoint y: 189, distance: 34.5
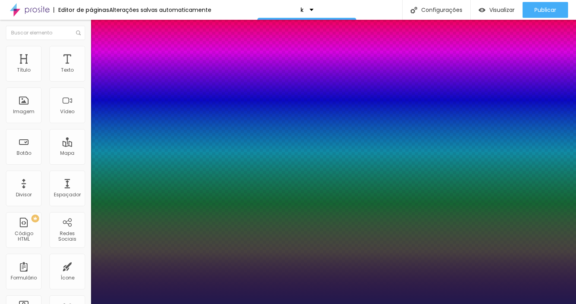
type input "0.5"
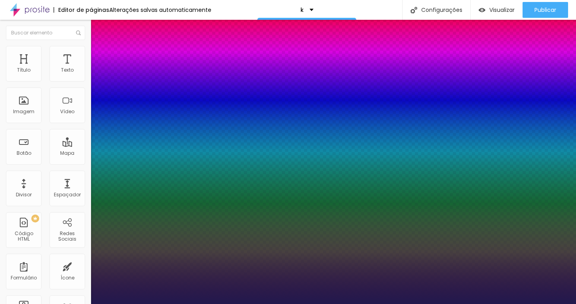
click at [212, 304] on div at bounding box center [288, 304] width 576 height 0
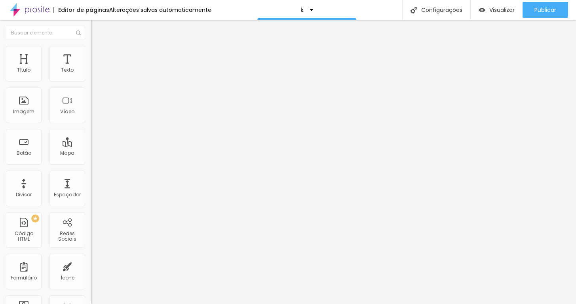
click at [91, 76] on button "button" at bounding box center [96, 72] width 11 height 8
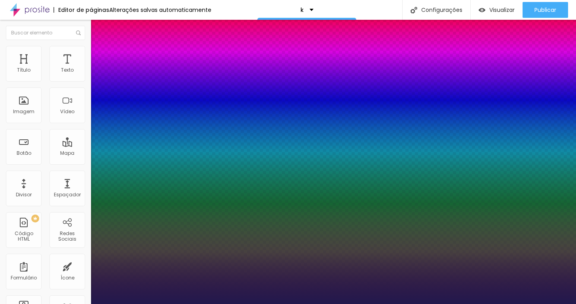
select select "PoiretOne"
click at [213, 304] on div at bounding box center [288, 304] width 576 height 0
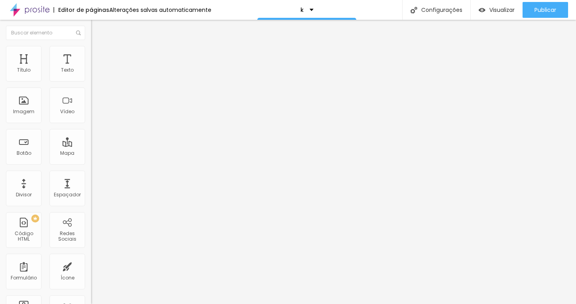
click at [91, 76] on button "button" at bounding box center [96, 72] width 11 height 8
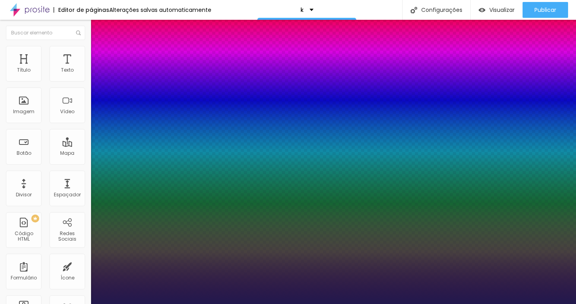
select select "PlayfairDisplay"
click at [197, 304] on div at bounding box center [288, 304] width 576 height 0
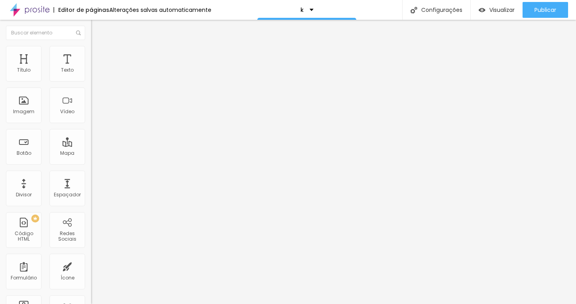
click at [94, 74] on icon "button" at bounding box center [96, 71] width 5 height 5
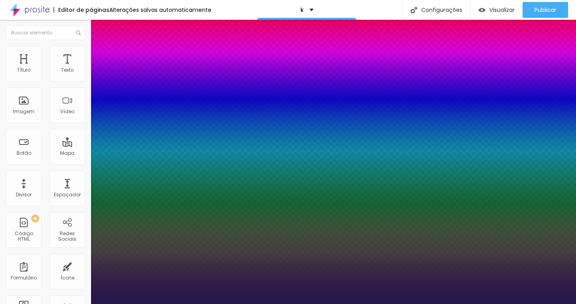
type input "0.6"
type input "0.7"
type input "0.8"
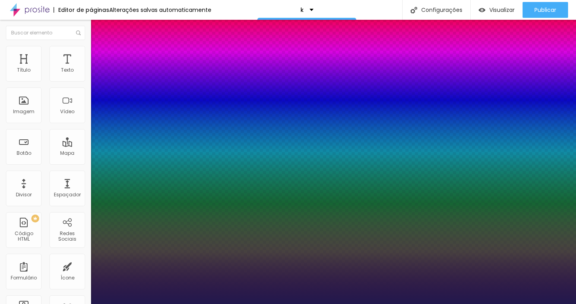
type input "0.8"
drag, startPoint x: 101, startPoint y: 188, endPoint x: 115, endPoint y: 187, distance: 13.9
type input "0.8"
click at [203, 304] on div at bounding box center [288, 304] width 576 height 0
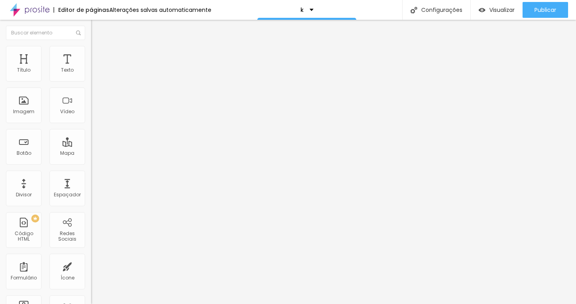
click at [91, 146] on div at bounding box center [136, 149] width 91 height 7
type input "17"
type input "16"
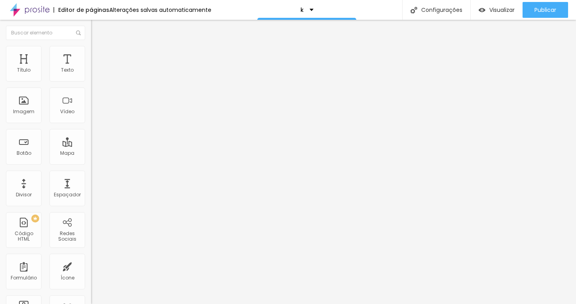
type input "15"
type input "14"
type input "13"
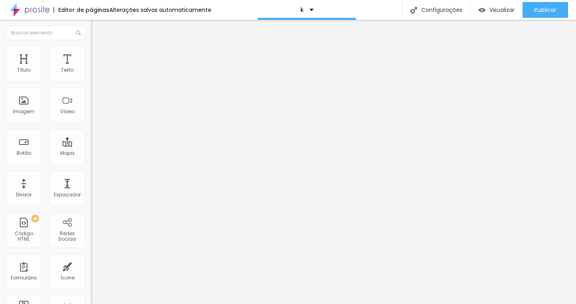
type input "13"
type input "12"
type input "11"
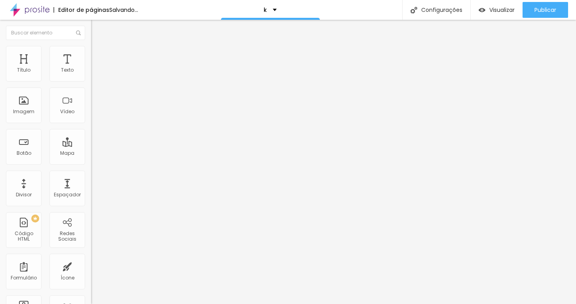
type input "12"
drag, startPoint x: 39, startPoint y: 79, endPoint x: 27, endPoint y: 78, distance: 12.3
type input "12"
click at [91, 146] on input "range" at bounding box center [116, 149] width 51 height 6
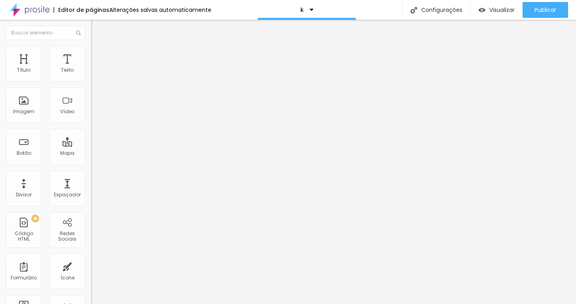
click at [91, 76] on button "button" at bounding box center [96, 72] width 11 height 8
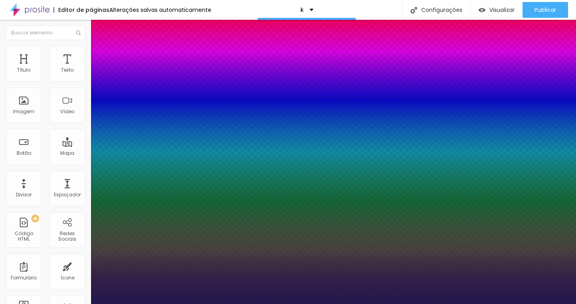
type input "1"
type input "16"
type input "1"
type input "14"
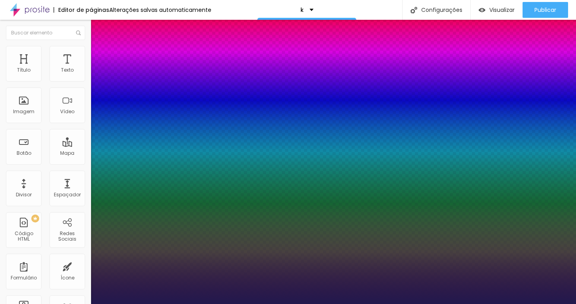
type input "14"
type input "1"
type input "13"
type input "1"
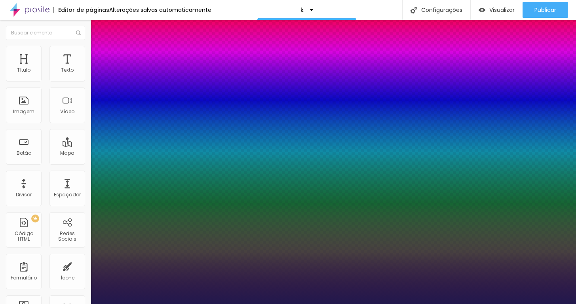
type input "12"
type input "1"
type input "11"
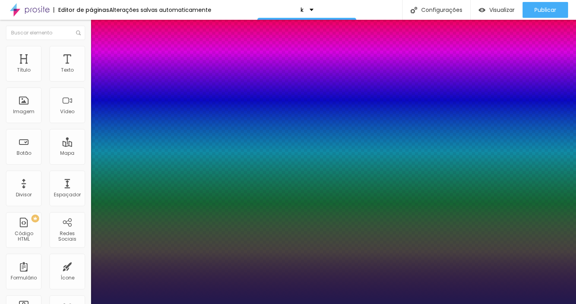
type input "1"
type input "10"
type input "1"
type input "9"
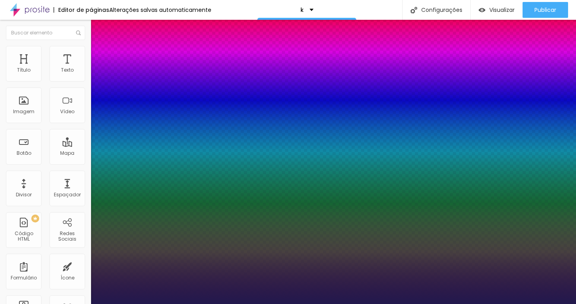
type input "9"
type input "1"
click at [314, 304] on div at bounding box center [288, 304] width 576 height 0
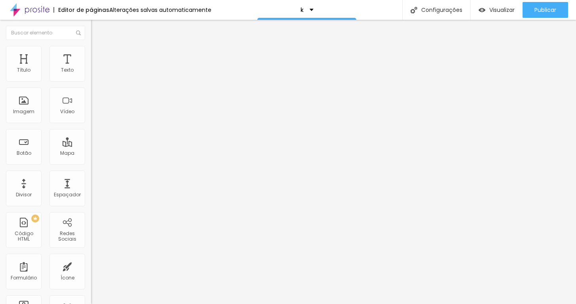
click at [192, 10] on div "Alterações salvas automaticamente" at bounding box center [160, 10] width 102 height 6
click at [476, 304] on div "Histórico de Versões" at bounding box center [288, 310] width 576 height 12
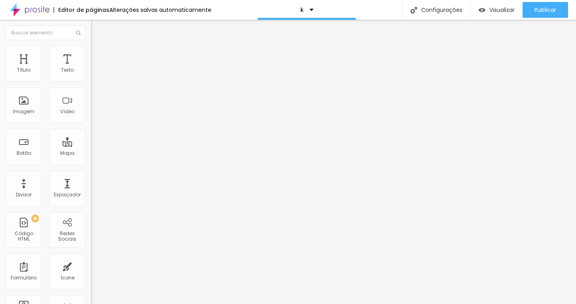
click at [91, 52] on li "Avançado" at bounding box center [136, 50] width 91 height 8
click at [91, 47] on img at bounding box center [94, 49] width 7 height 7
click at [91, 49] on li "Avançado" at bounding box center [136, 50] width 91 height 8
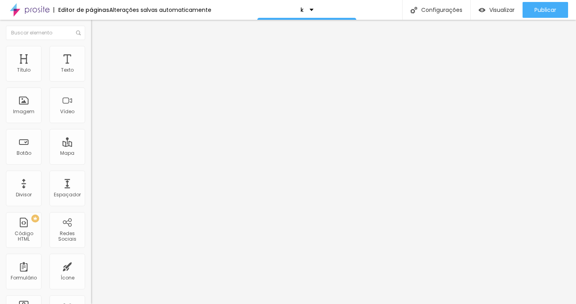
click at [91, 100] on button "button" at bounding box center [96, 98] width 11 height 8
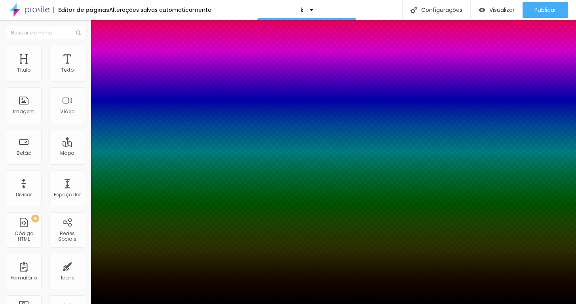
click at [146, 304] on div at bounding box center [288, 309] width 576 height 0
click at [71, 304] on div at bounding box center [288, 304] width 576 height 0
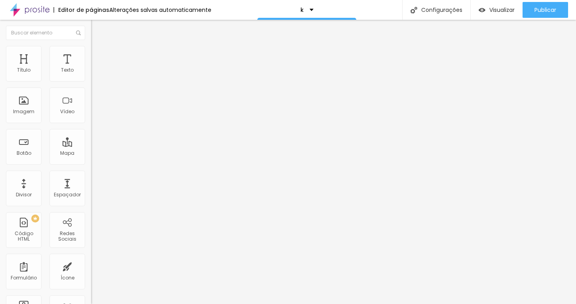
click at [98, 55] on span "Avançado" at bounding box center [111, 51] width 26 height 7
click at [500, 9] on span "Visualizar" at bounding box center [501, 10] width 25 height 6
click at [91, 24] on button "Editar Título" at bounding box center [136, 29] width 91 height 18
click at [97, 28] on img "button" at bounding box center [100, 29] width 6 height 6
click at [91, 68] on span "Adicionar imagem" at bounding box center [116, 64] width 51 height 7
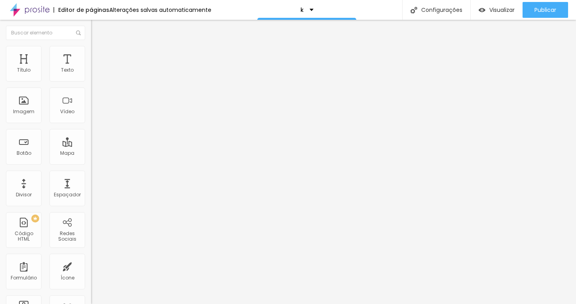
click at [91, 48] on img at bounding box center [94, 49] width 7 height 7
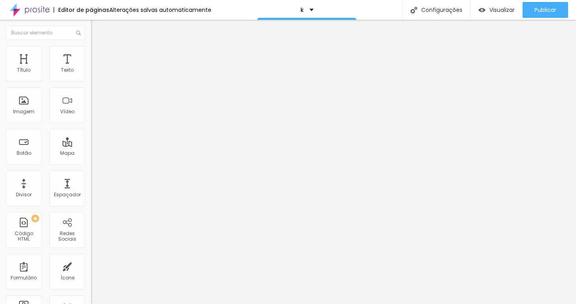
click at [91, 54] on li "Avançado" at bounding box center [136, 58] width 91 height 8
click at [91, 51] on li "Estilo" at bounding box center [136, 50] width 91 height 8
click at [91, 46] on li "Conteúdo" at bounding box center [136, 42] width 91 height 8
click at [91, 48] on img at bounding box center [94, 49] width 7 height 7
click at [91, 82] on div at bounding box center [136, 78] width 91 height 7
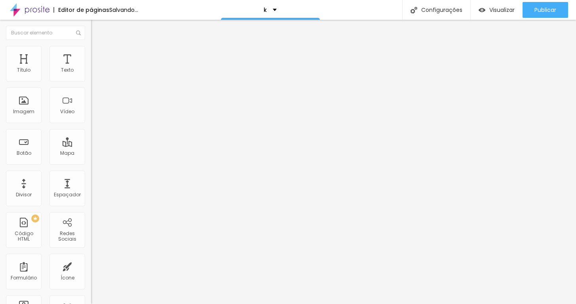
drag, startPoint x: 44, startPoint y: 87, endPoint x: 0, endPoint y: 89, distance: 43.6
click at [91, 89] on div "Tamanho 10 px % 0 Borda arredondada Sombra DESATIVADO Voltar ao padrão" at bounding box center [136, 141] width 91 height 159
click at [91, 75] on input "10" at bounding box center [108, 71] width 34 height 8
click at [98, 47] on span "Conteúdo" at bounding box center [110, 43] width 25 height 7
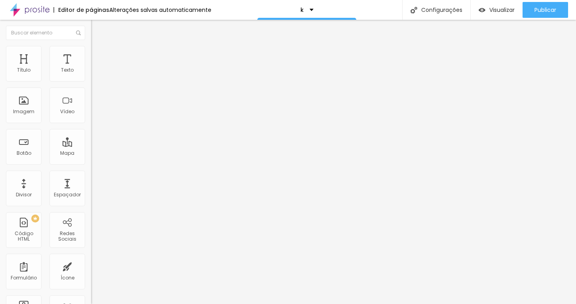
click at [91, 68] on span "Trocar imagem" at bounding box center [112, 64] width 43 height 7
click at [91, 68] on span "Adicionar imagem" at bounding box center [116, 64] width 51 height 7
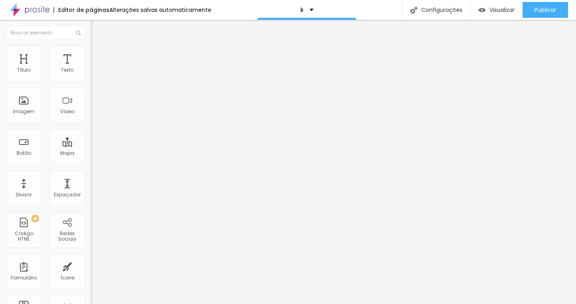
click at [91, 50] on img at bounding box center [94, 49] width 7 height 7
drag, startPoint x: 47, startPoint y: 87, endPoint x: 0, endPoint y: 90, distance: 46.8
click at [91, 90] on div "Tamanho 10 px % 0 Borda arredondada Sombra DESATIVADO Voltar ao padrão" at bounding box center [136, 141] width 91 height 159
click at [91, 75] on input "10" at bounding box center [108, 71] width 34 height 8
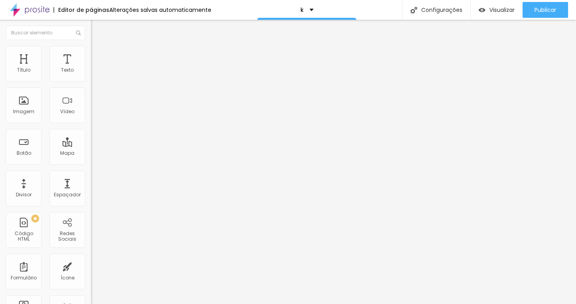
click at [91, 75] on input "10" at bounding box center [108, 71] width 34 height 8
click at [91, 45] on img at bounding box center [94, 41] width 7 height 7
click at [91, 48] on img at bounding box center [94, 49] width 7 height 7
click at [91, 54] on li "Avançado" at bounding box center [136, 58] width 91 height 8
click at [98, 54] on span "Estilo" at bounding box center [104, 51] width 12 height 7
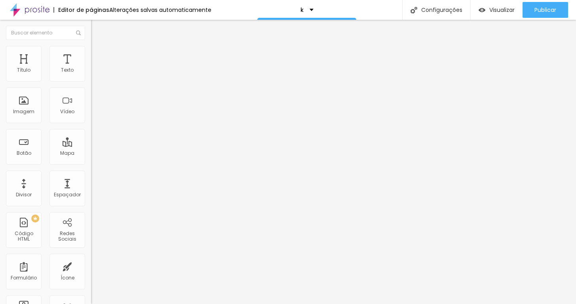
click at [98, 47] on span "Conteúdo" at bounding box center [110, 43] width 25 height 7
click at [91, 124] on span "Original" at bounding box center [100, 120] width 19 height 7
click at [98, 56] on span "Avançado" at bounding box center [111, 59] width 26 height 7
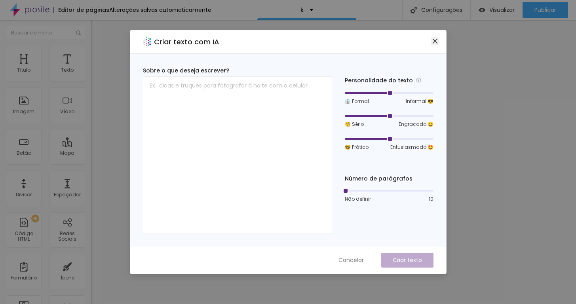
click at [437, 40] on icon "close" at bounding box center [435, 41] width 6 height 6
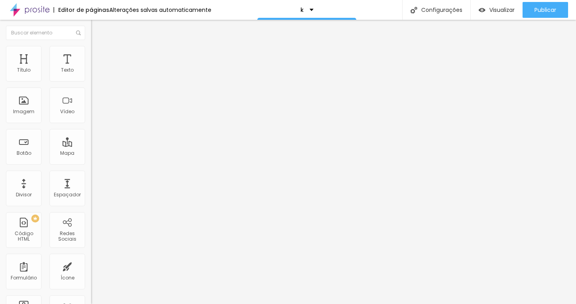
click at [94, 74] on icon "button" at bounding box center [96, 71] width 5 height 5
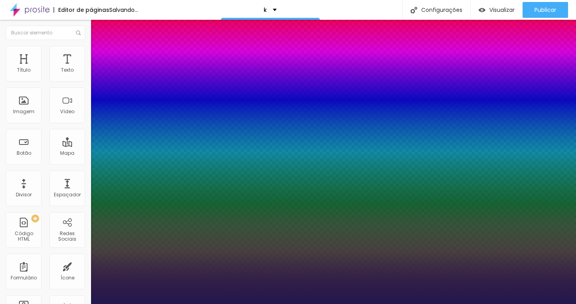
click at [229, 304] on div at bounding box center [288, 304] width 576 height 0
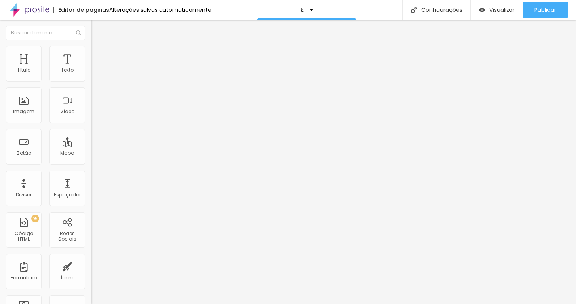
click at [91, 68] on span "Adicionar imagem" at bounding box center [116, 64] width 51 height 7
click at [91, 52] on ul "Estilo Avançado" at bounding box center [136, 46] width 91 height 16
click at [91, 52] on li "Avançado" at bounding box center [136, 50] width 91 height 8
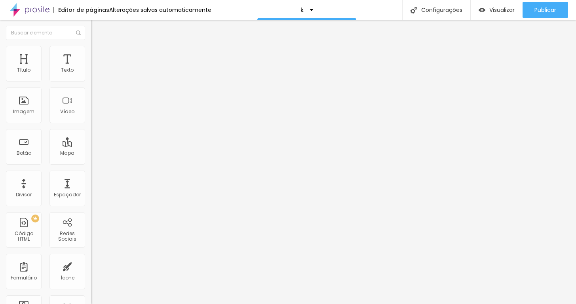
click at [91, 146] on input "range" at bounding box center [116, 149] width 51 height 6
drag, startPoint x: 20, startPoint y: 78, endPoint x: 31, endPoint y: 78, distance: 11.1
click at [91, 146] on input "range" at bounding box center [116, 149] width 51 height 6
drag, startPoint x: 31, startPoint y: 78, endPoint x: 25, endPoint y: 78, distance: 6.3
click at [91, 146] on input "range" at bounding box center [116, 149] width 51 height 6
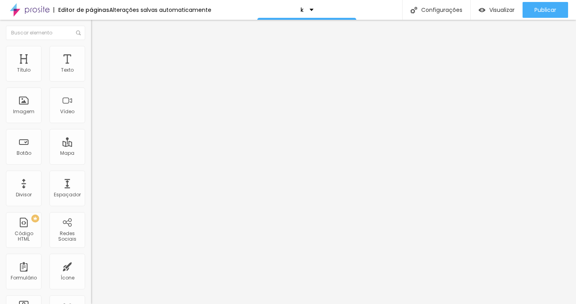
drag, startPoint x: 23, startPoint y: 94, endPoint x: 0, endPoint y: 97, distance: 23.5
click at [91, 96] on div "13 Espaço de cima 0 Espaço de baixo ID Html Classes Html Visível nos dispositiv…" at bounding box center [136, 220] width 91 height 333
click at [91, 52] on li "Estilo" at bounding box center [136, 50] width 91 height 8
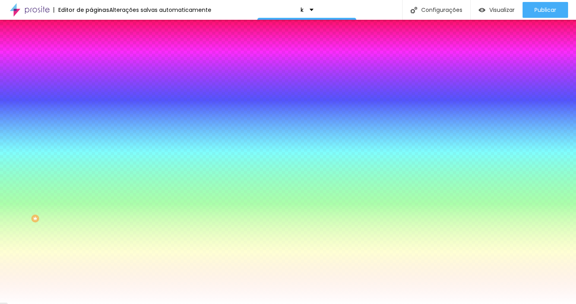
click at [91, 54] on img at bounding box center [94, 57] width 7 height 7
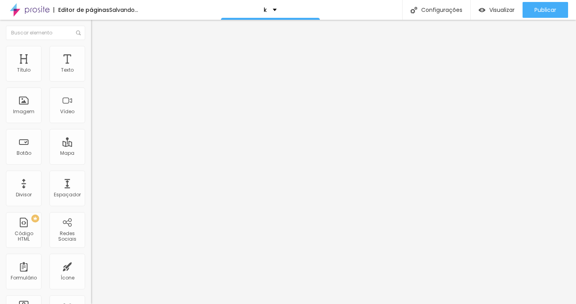
drag, startPoint x: 50, startPoint y: 80, endPoint x: 0, endPoint y: 80, distance: 50.3
click at [91, 80] on div "0 Espaçamento entre colunas 20 px Espaçamento vertical ID Html Classes Html Vis…" at bounding box center [136, 228] width 91 height 333
drag, startPoint x: 18, startPoint y: 97, endPoint x: 0, endPoint y: 112, distance: 23.9
click at [91, 112] on div "0 Espaçamento entre colunas 0 px Espaçamento vertical ID Html Classes Html Visí…" at bounding box center [136, 228] width 91 height 333
click at [91, 51] on img at bounding box center [94, 49] width 7 height 7
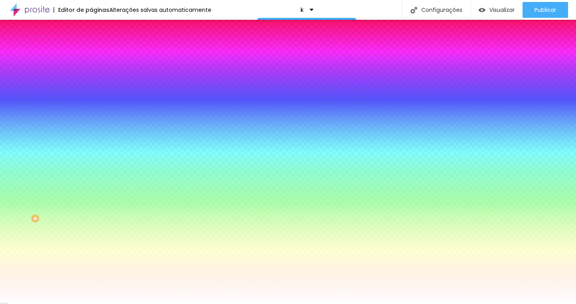
click at [98, 47] on span "Conteúdo" at bounding box center [110, 43] width 25 height 7
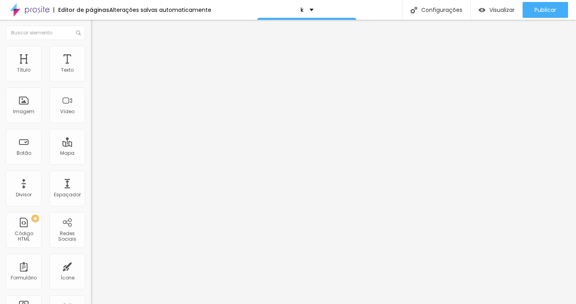
click at [97, 31] on div "Editar Texto" at bounding box center [119, 29] width 45 height 6
click at [91, 76] on button "button" at bounding box center [96, 72] width 11 height 8
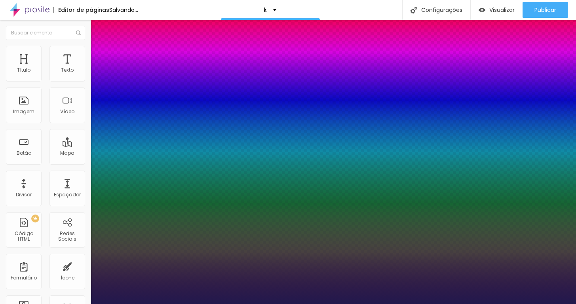
drag, startPoint x: 108, startPoint y: 132, endPoint x: 120, endPoint y: 132, distance: 12.3
click at [225, 304] on div at bounding box center [288, 304] width 576 height 0
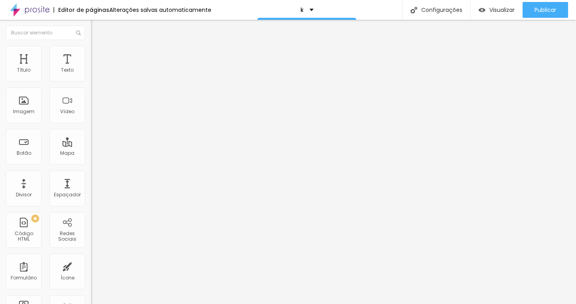
click at [94, 74] on icon "button" at bounding box center [96, 71] width 5 height 5
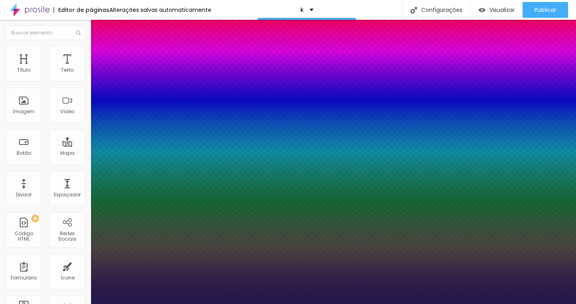
drag, startPoint x: 118, startPoint y: 131, endPoint x: 126, endPoint y: 134, distance: 7.9
click at [445, 304] on div at bounding box center [288, 304] width 576 height 0
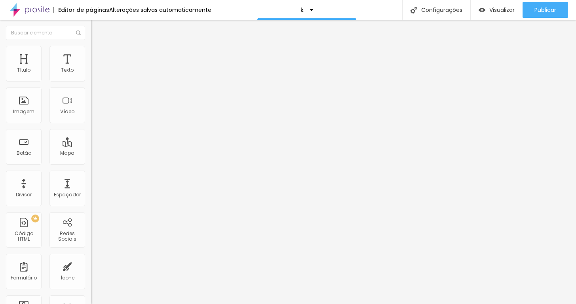
click at [91, 76] on button "button" at bounding box center [96, 72] width 11 height 8
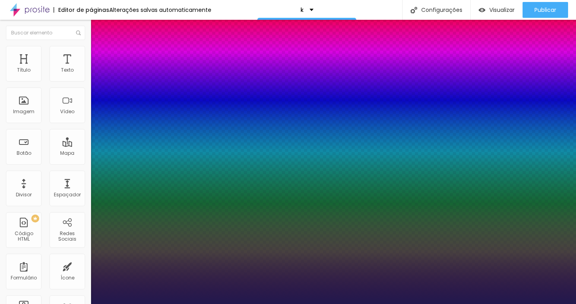
drag, startPoint x: 131, startPoint y: 188, endPoint x: 122, endPoint y: 189, distance: 9.1
click at [395, 304] on div at bounding box center [288, 304] width 576 height 0
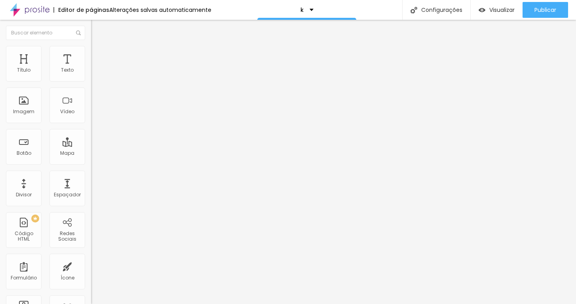
click at [91, 50] on li "Avançado" at bounding box center [136, 50] width 91 height 8
drag, startPoint x: 24, startPoint y: 79, endPoint x: 34, endPoint y: 76, distance: 10.2
click at [91, 146] on input "range" at bounding box center [116, 149] width 51 height 6
click at [487, 7] on div "Visualizar" at bounding box center [497, 10] width 36 height 7
click at [91, 68] on span "Trocar imagem" at bounding box center [112, 64] width 43 height 7
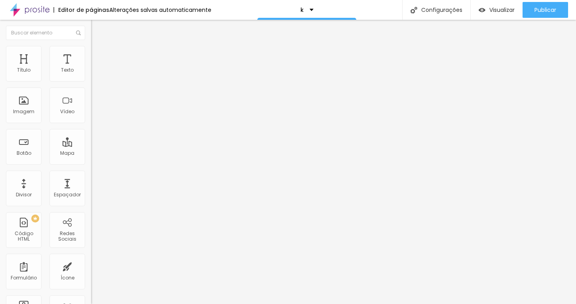
click at [98, 54] on span "Estilo" at bounding box center [104, 51] width 12 height 7
click at [91, 54] on li "Avançado" at bounding box center [136, 58] width 91 height 8
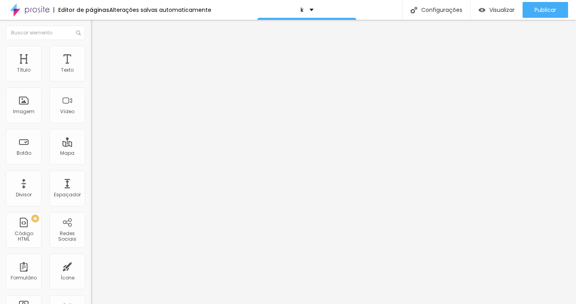
drag, startPoint x: 23, startPoint y: 76, endPoint x: 5, endPoint y: 76, distance: 17.4
click at [91, 76] on div "0 Espaço de cima" at bounding box center [136, 118] width 91 height 112
drag, startPoint x: 25, startPoint y: 97, endPoint x: 0, endPoint y: 95, distance: 24.6
click at [91, 95] on div "0 Espaço de cima 0 Espaço de baixo ID Html Classes Html Visível nos dispositivo…" at bounding box center [136, 228] width 91 height 333
click at [91, 50] on img at bounding box center [94, 49] width 7 height 7
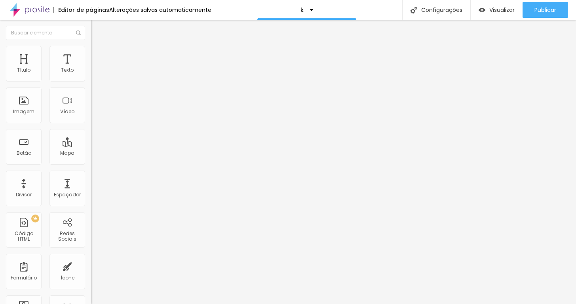
click at [91, 75] on input "100" at bounding box center [108, 71] width 34 height 8
click at [98, 47] on span "Conteúdo" at bounding box center [110, 43] width 25 height 7
click at [492, 3] on div "Visualizar" at bounding box center [497, 10] width 36 height 16
